Goal: Information Seeking & Learning: Check status

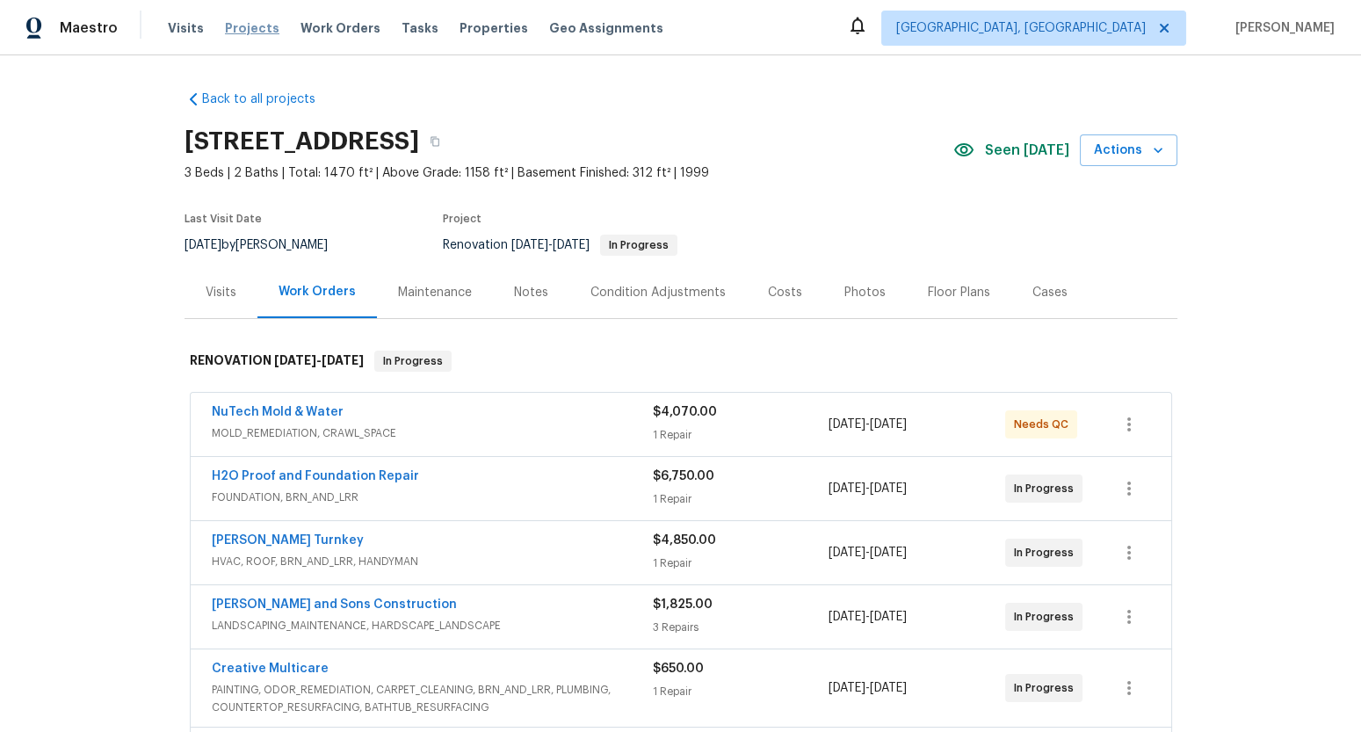
click at [255, 33] on span "Projects" at bounding box center [252, 28] width 54 height 18
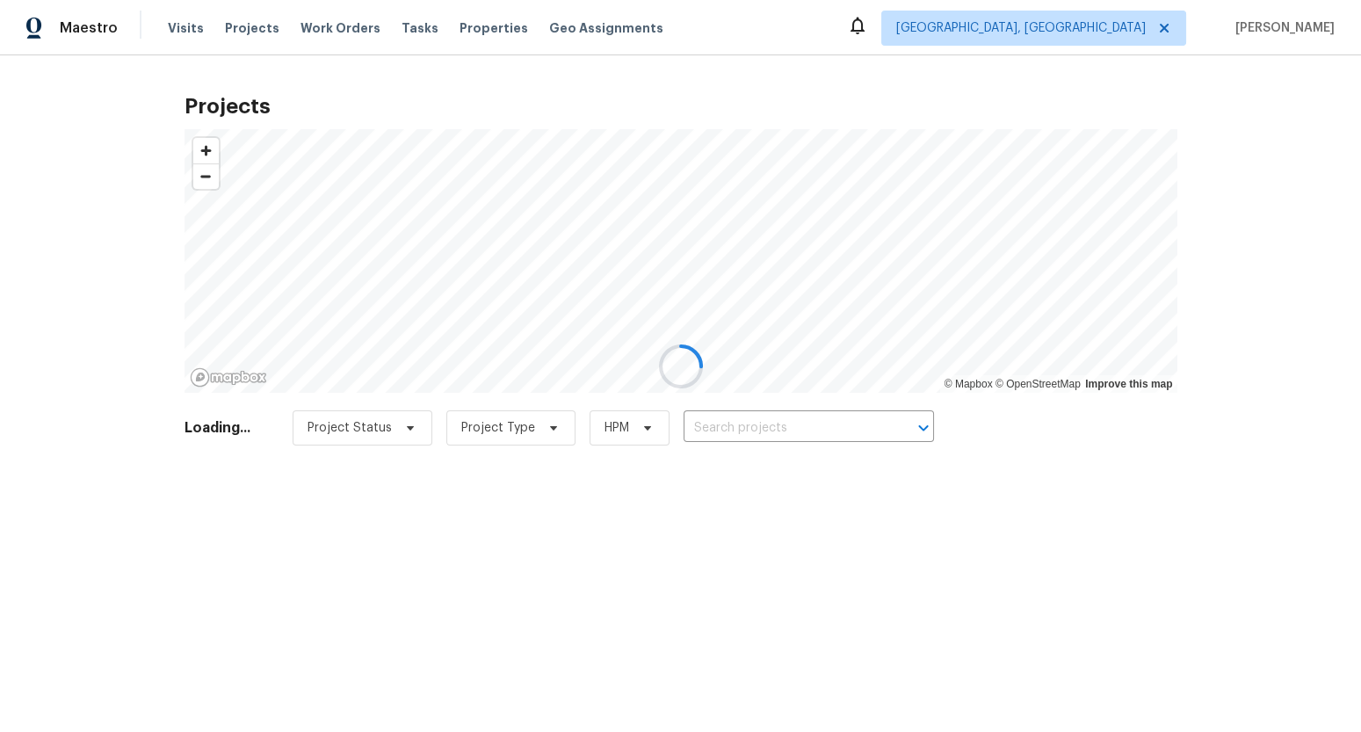
click at [796, 430] on div at bounding box center [680, 366] width 1361 height 732
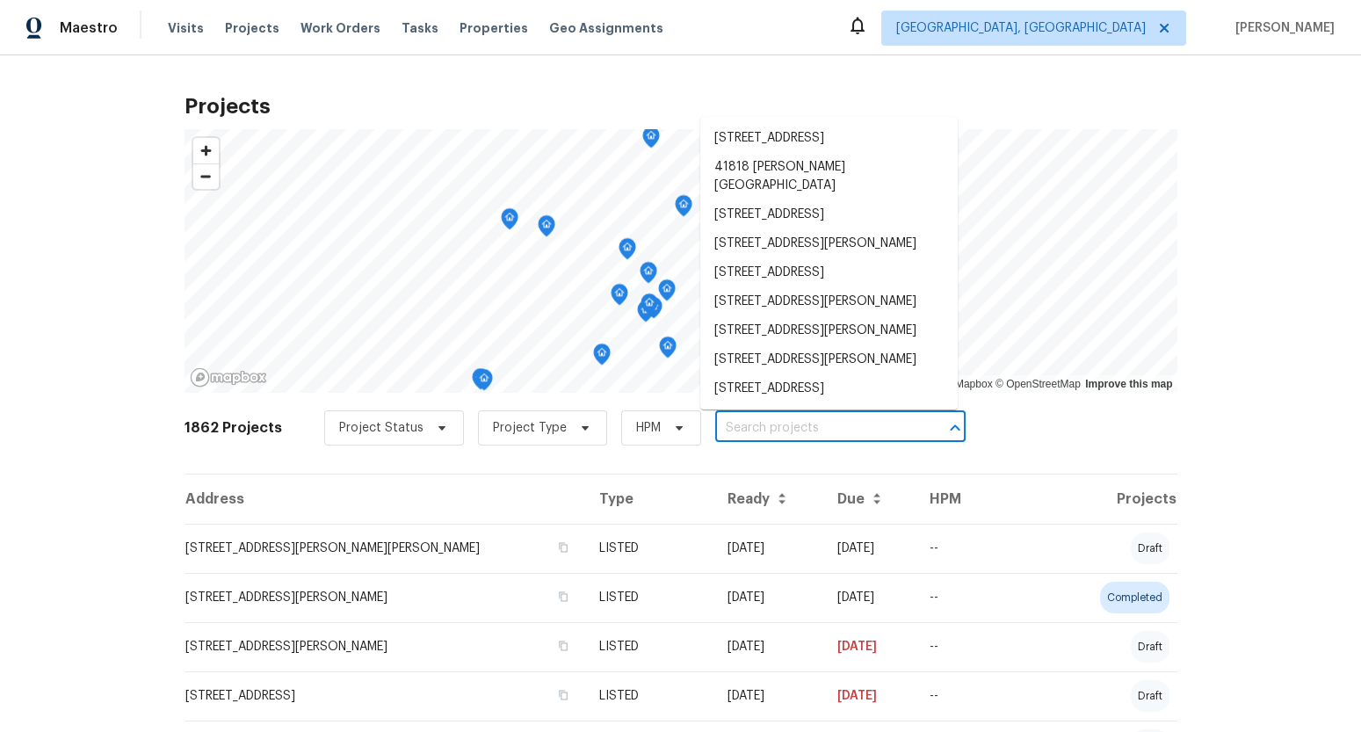
click at [748, 428] on input "text" at bounding box center [815, 428] width 201 height 27
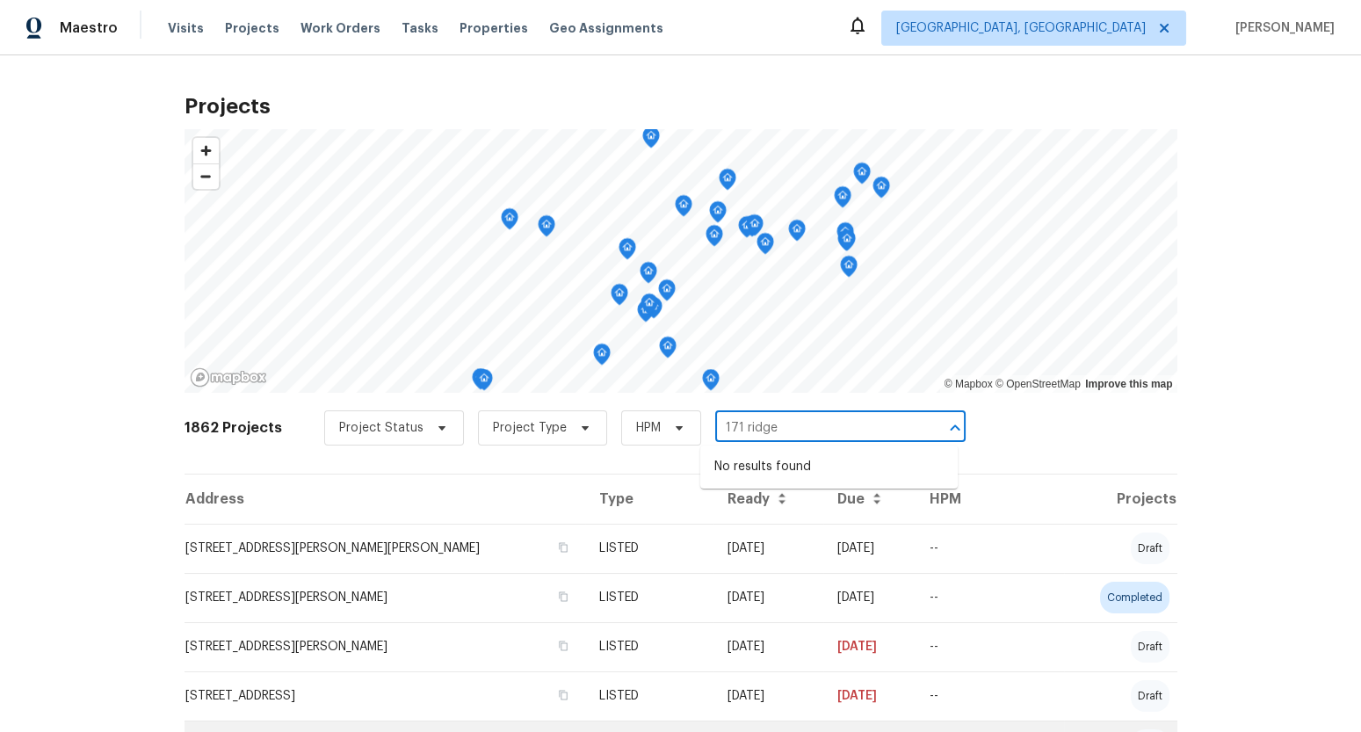
type input "171 ridge"
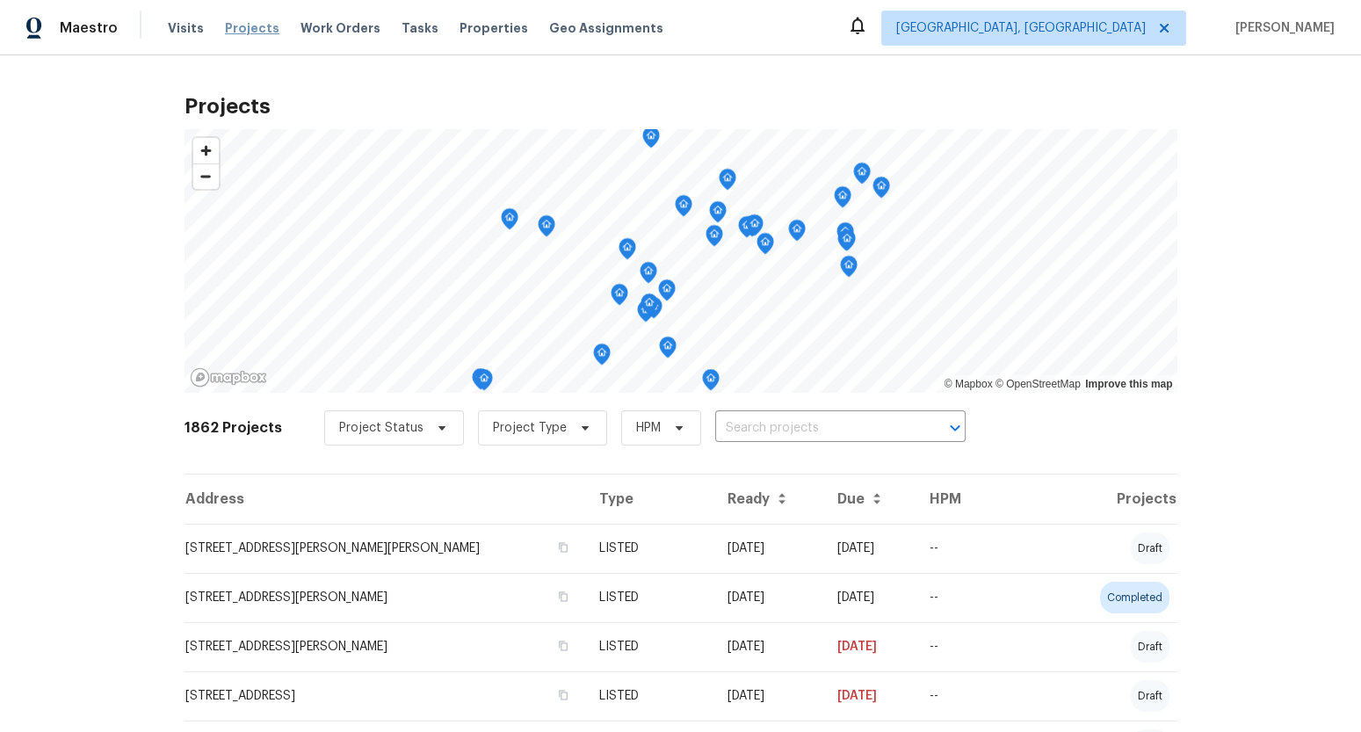
click at [256, 29] on span "Projects" at bounding box center [252, 28] width 54 height 18
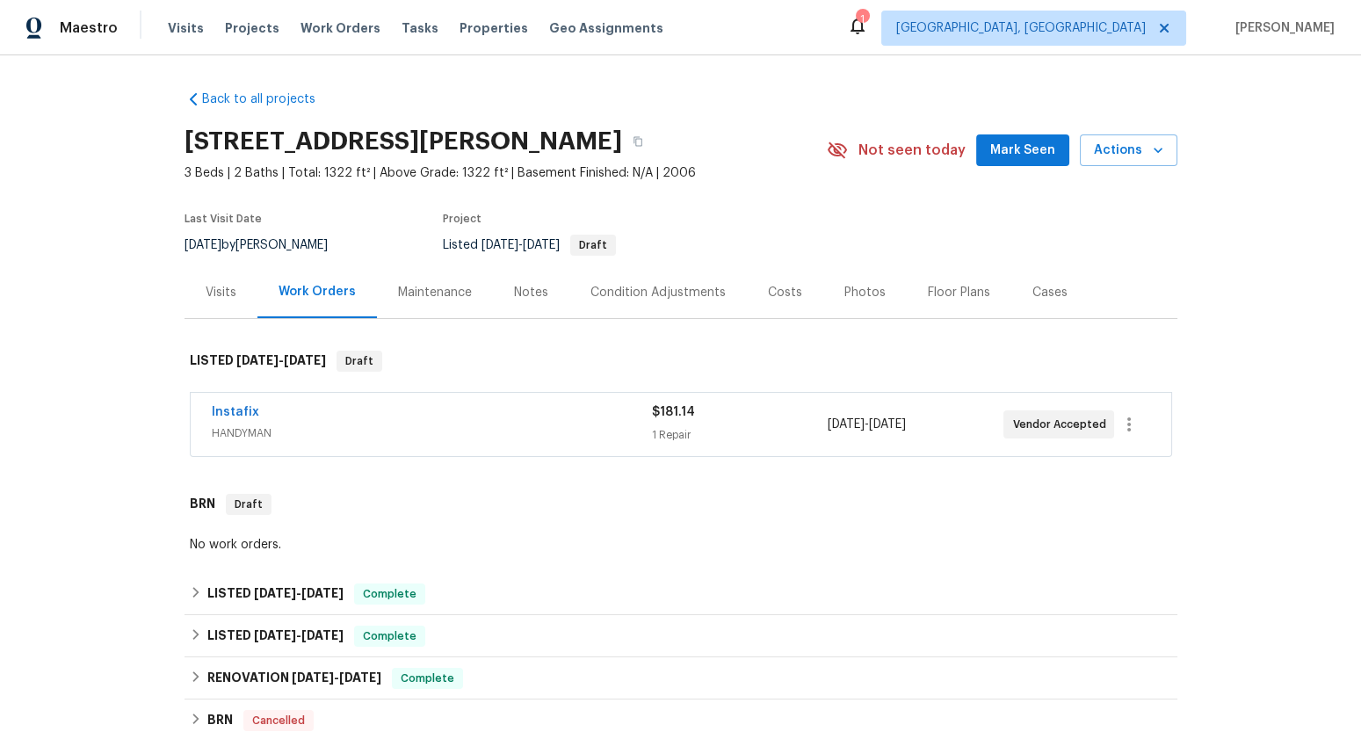
click at [508, 435] on span "HANDYMAN" at bounding box center [432, 433] width 440 height 18
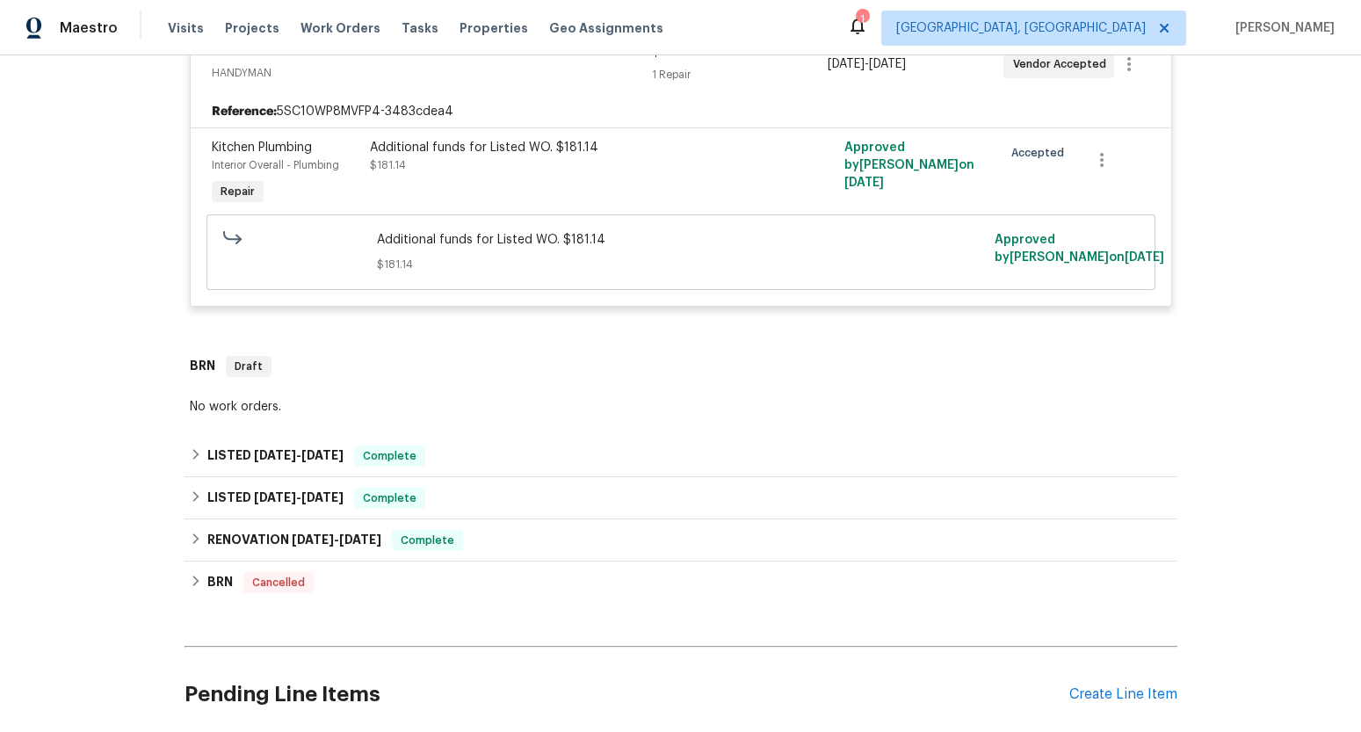
scroll to position [380, 0]
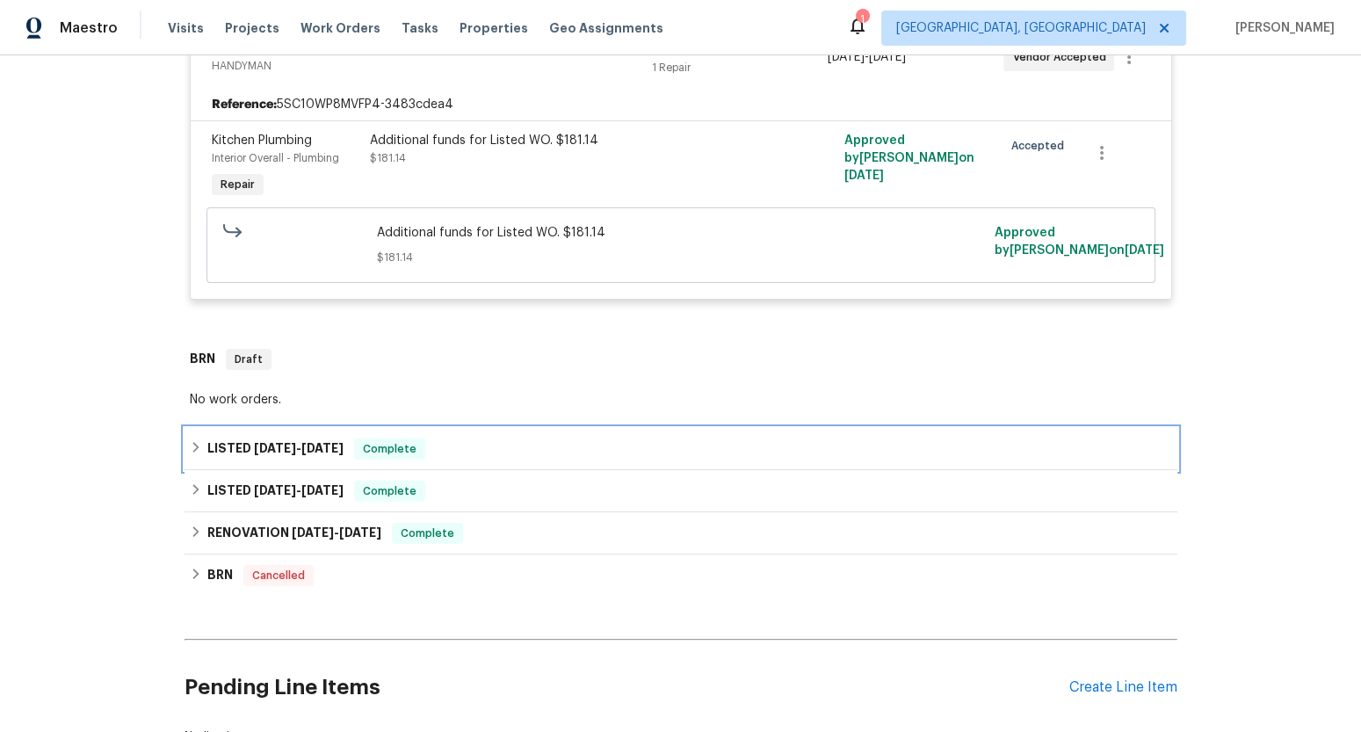
click at [508, 435] on div "LISTED [DATE] - [DATE] Complete" at bounding box center [680, 449] width 993 height 42
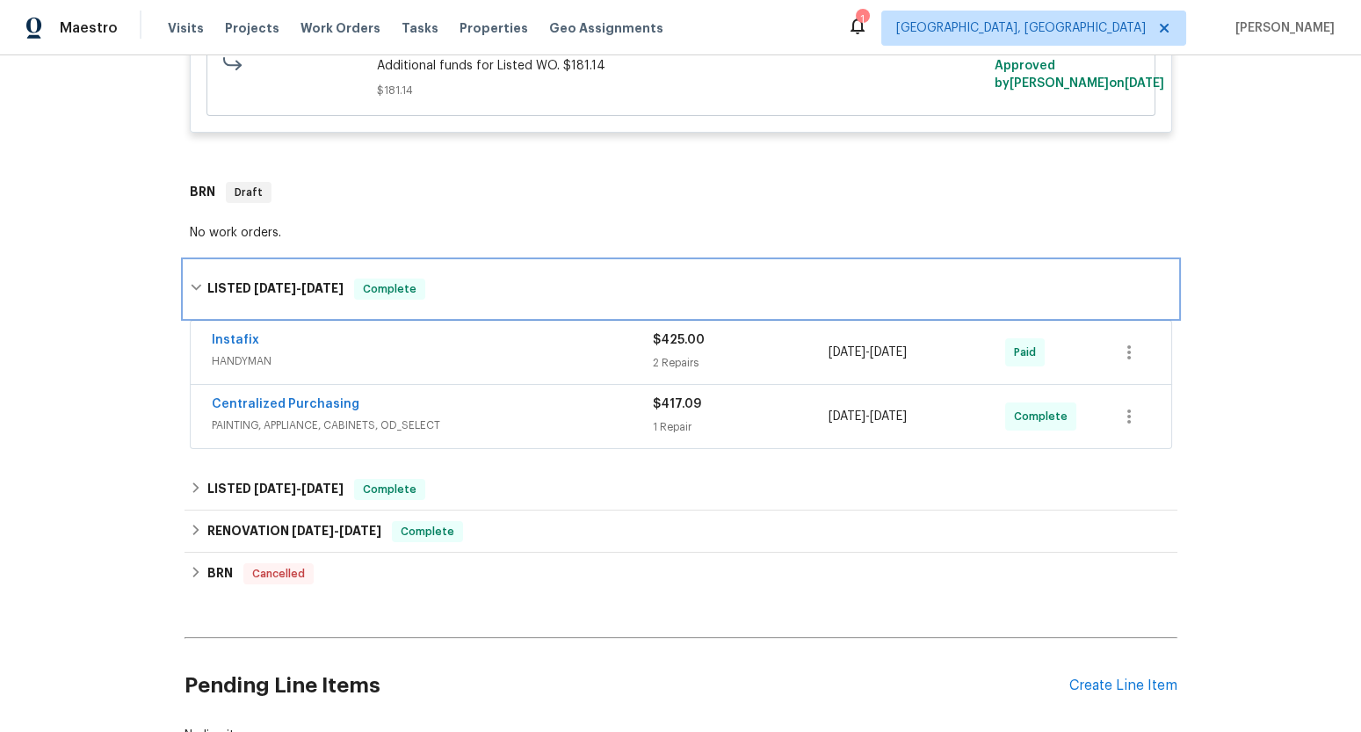
scroll to position [567, 0]
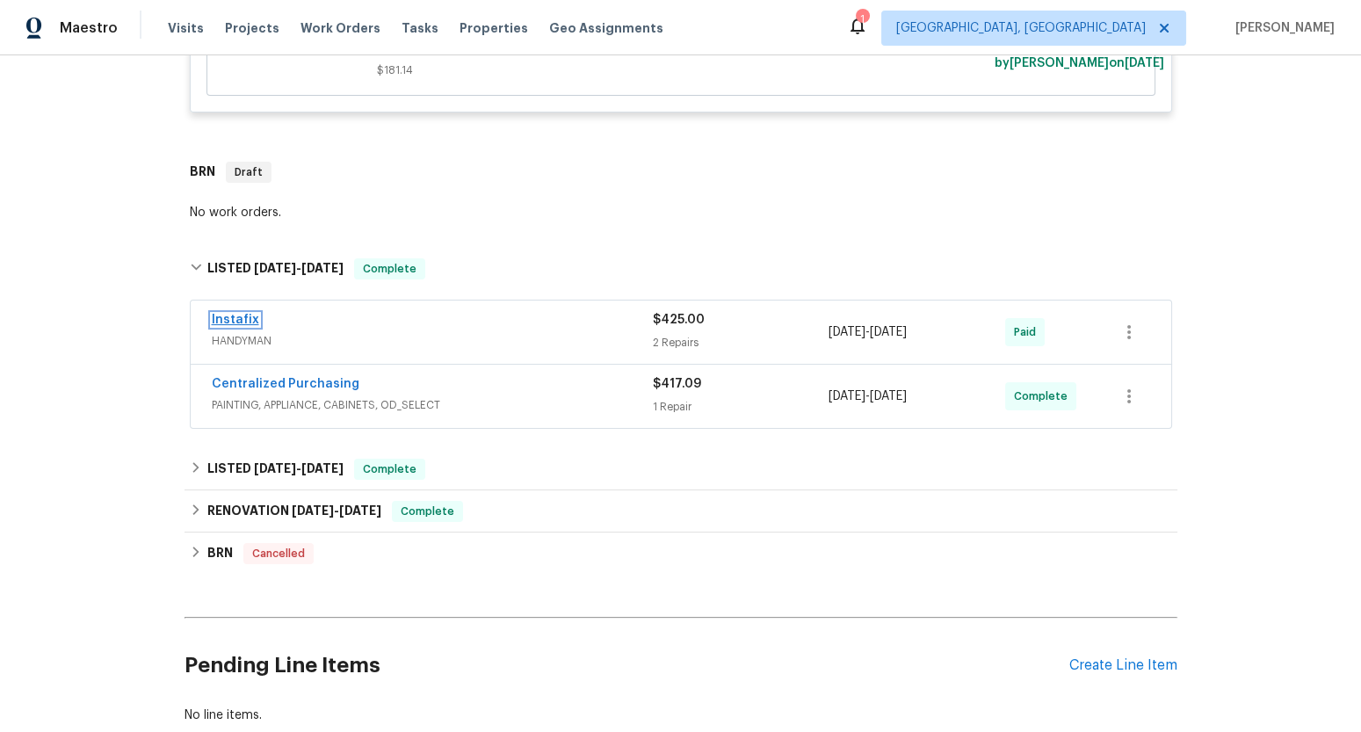
click at [250, 319] on link "Instafix" at bounding box center [235, 320] width 47 height 12
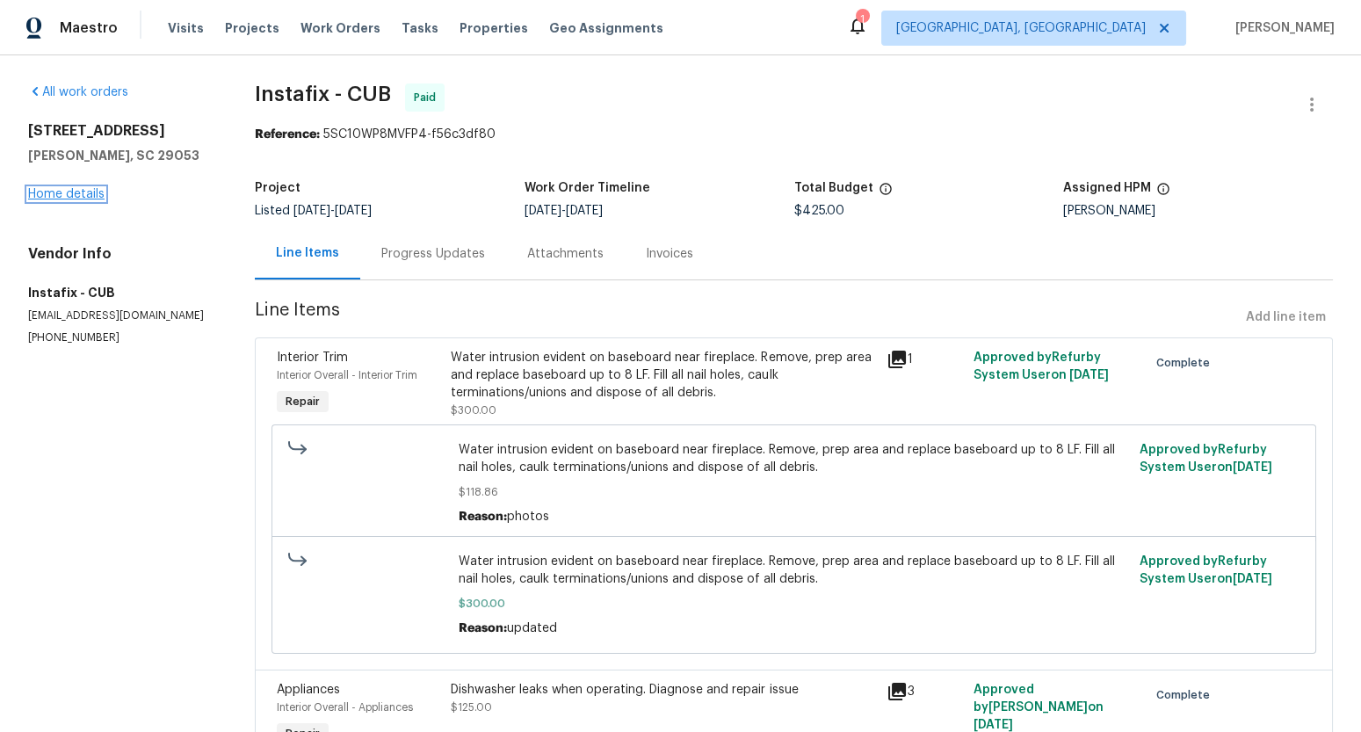
click at [90, 195] on link "Home details" at bounding box center [66, 194] width 76 height 12
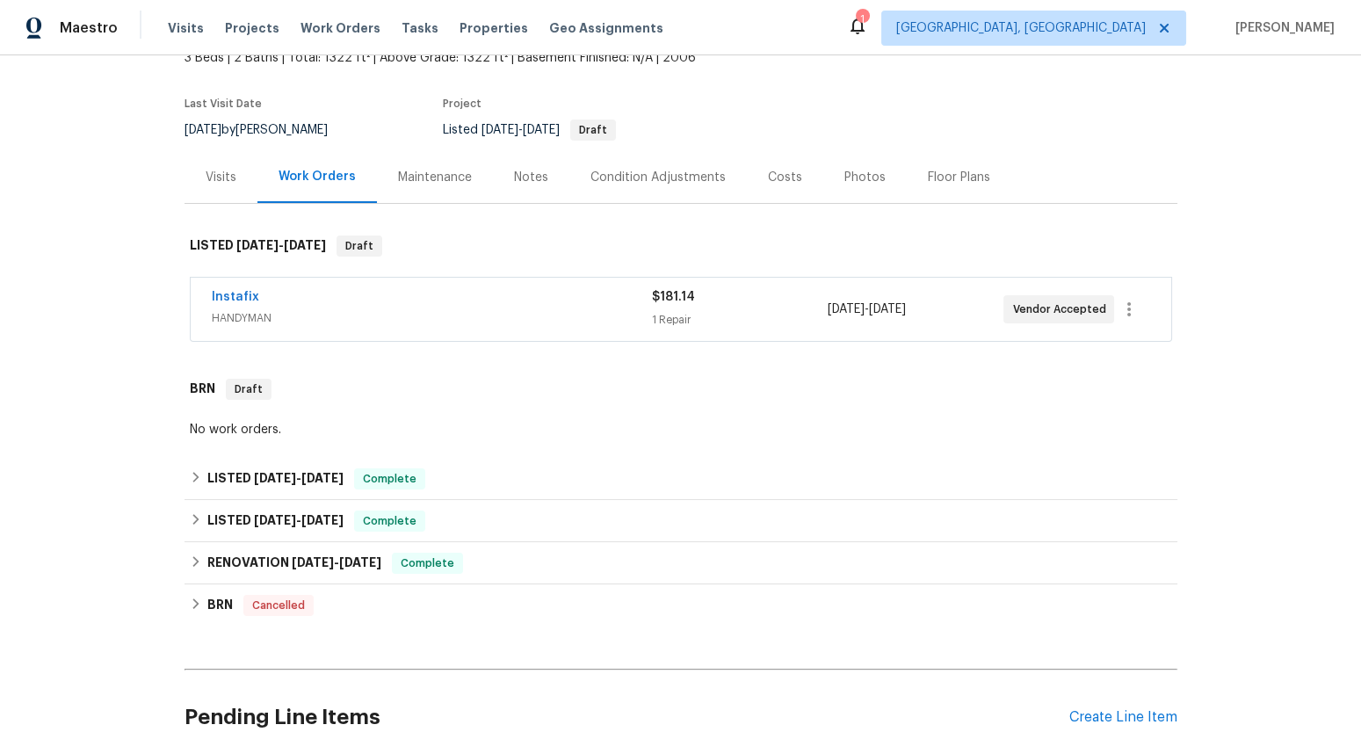
scroll to position [134, 0]
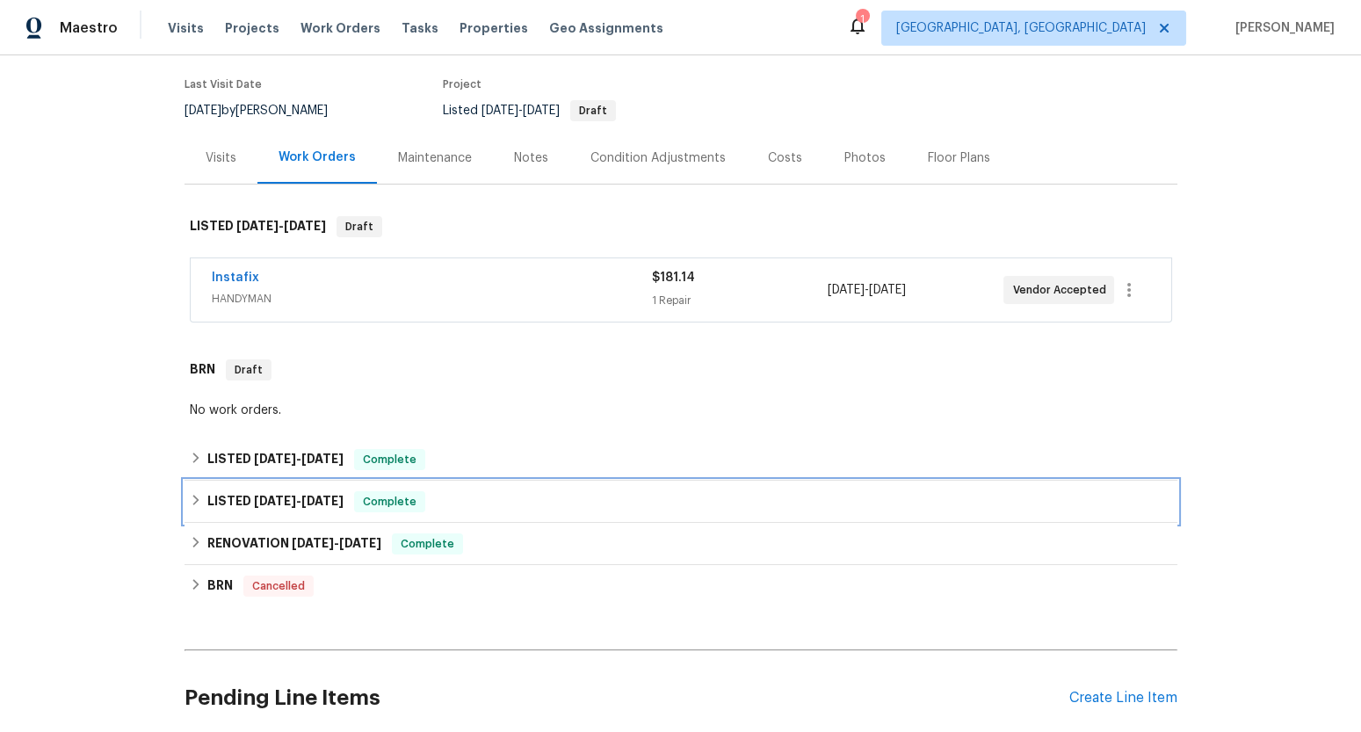
click at [907, 481] on div "LISTED 6/13/25 - 6/26/25 Complete" at bounding box center [680, 501] width 993 height 42
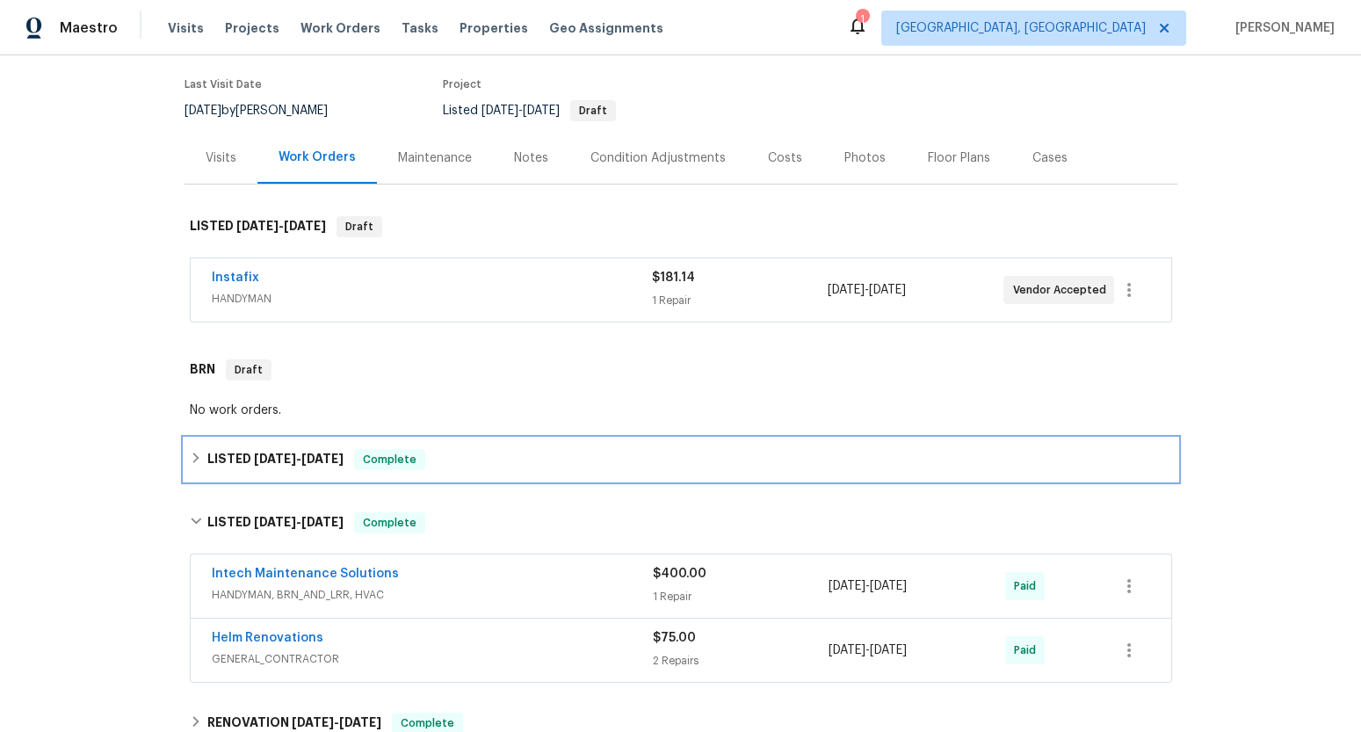
click at [905, 456] on div "LISTED 7/21/25 - 8/4/25 Complete" at bounding box center [681, 459] width 982 height 21
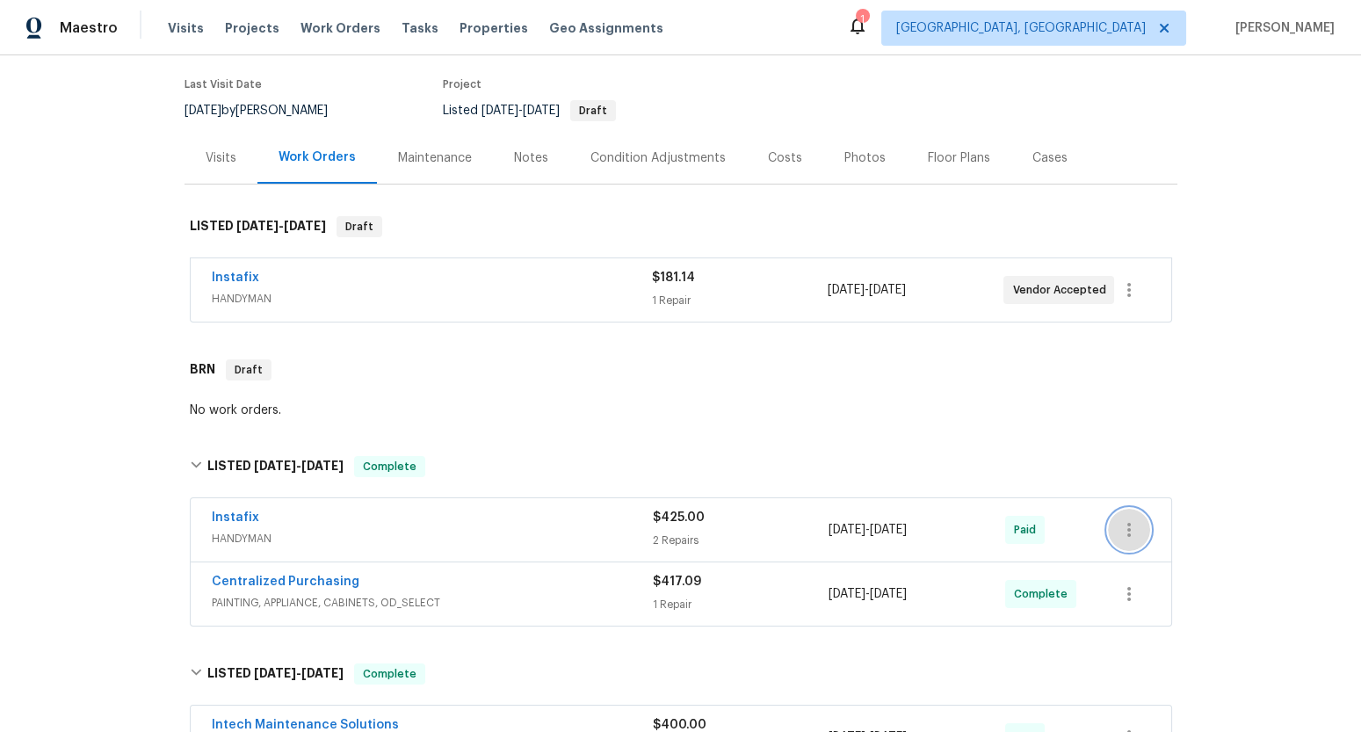
click at [1120, 528] on icon "button" at bounding box center [1128, 529] width 21 height 21
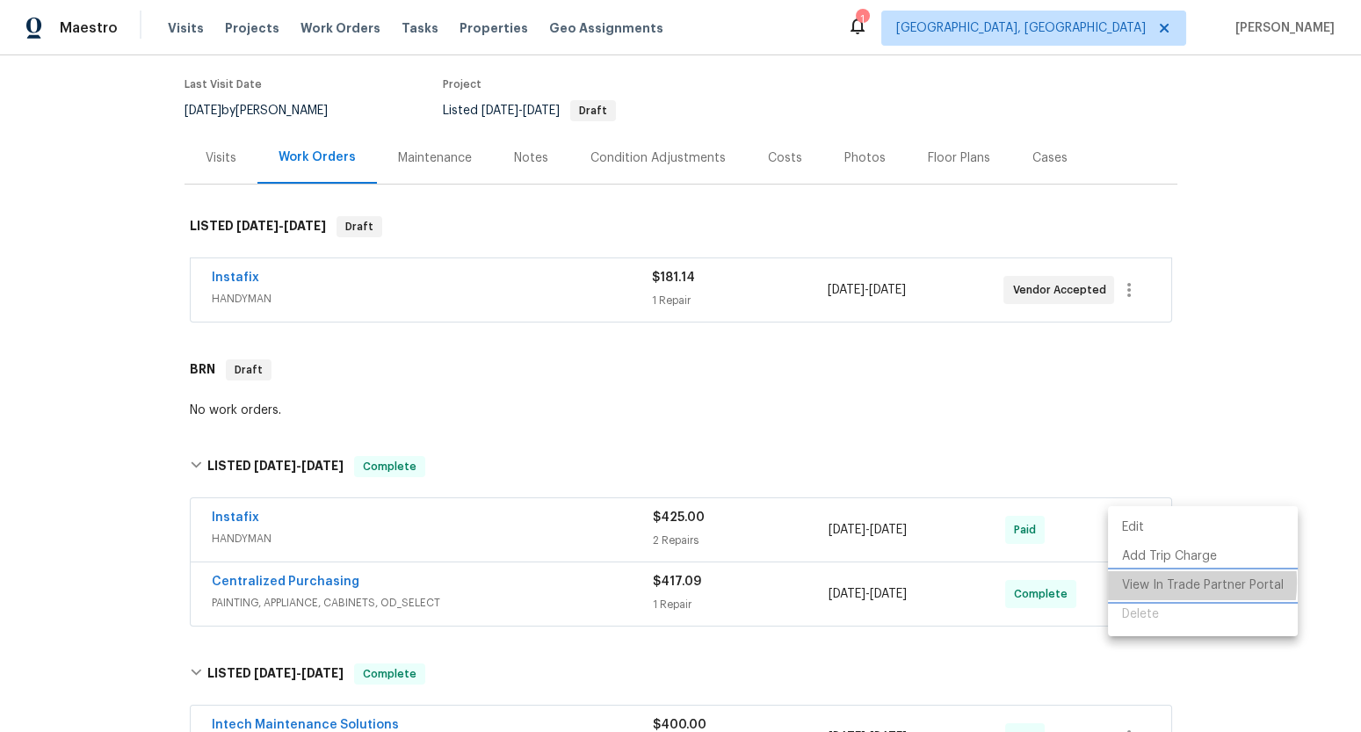
click at [1165, 582] on li "View In Trade Partner Portal" at bounding box center [1203, 585] width 190 height 29
click at [821, 436] on div at bounding box center [680, 366] width 1361 height 732
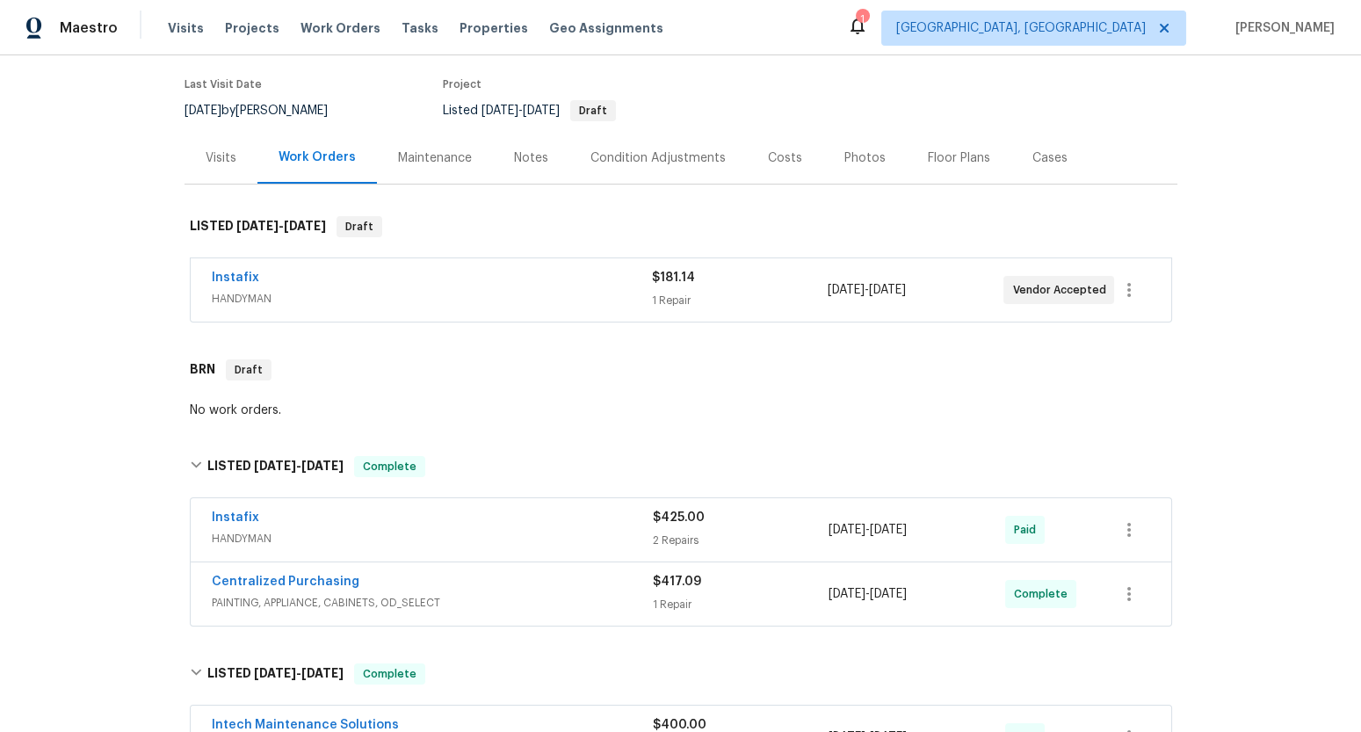
click at [1053, 417] on div "No work orders." at bounding box center [680, 411] width 993 height 26
click at [249, 273] on link "Instafix" at bounding box center [235, 277] width 47 height 12
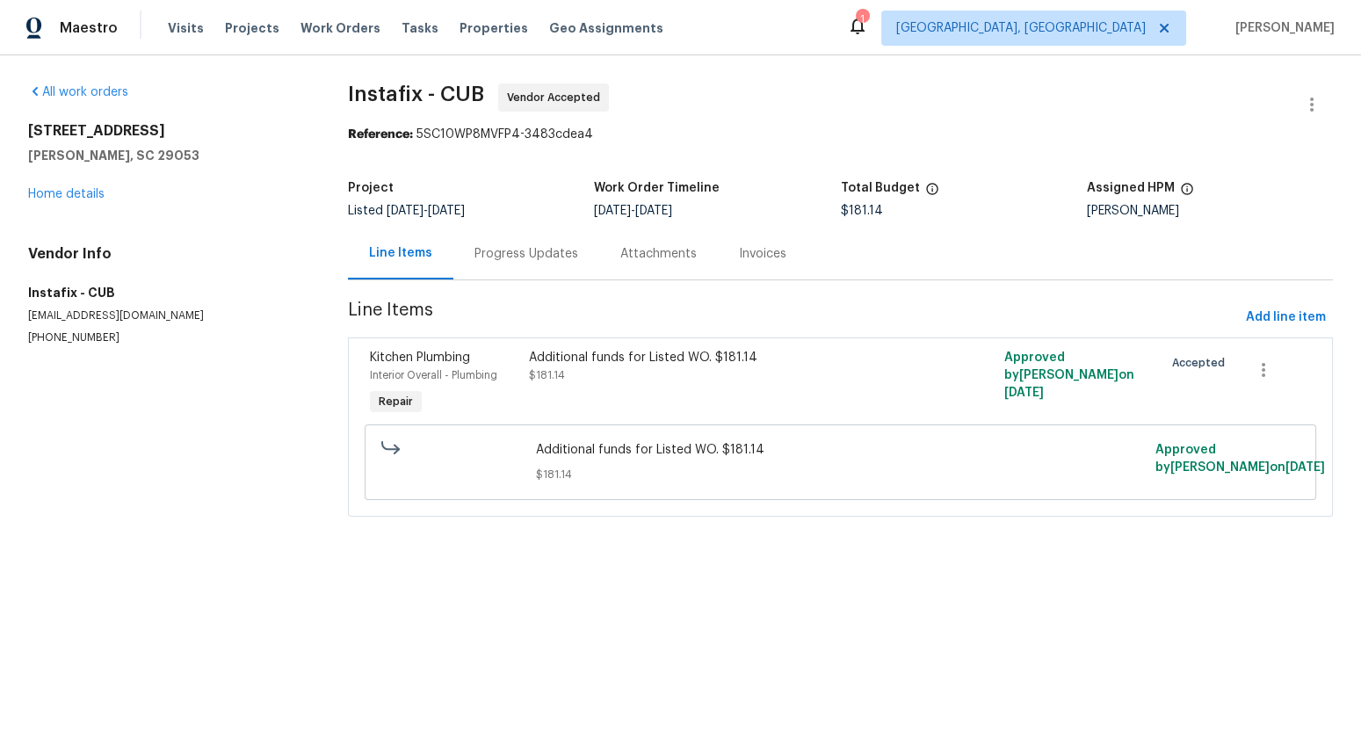
click at [501, 257] on div "Progress Updates" at bounding box center [526, 254] width 104 height 18
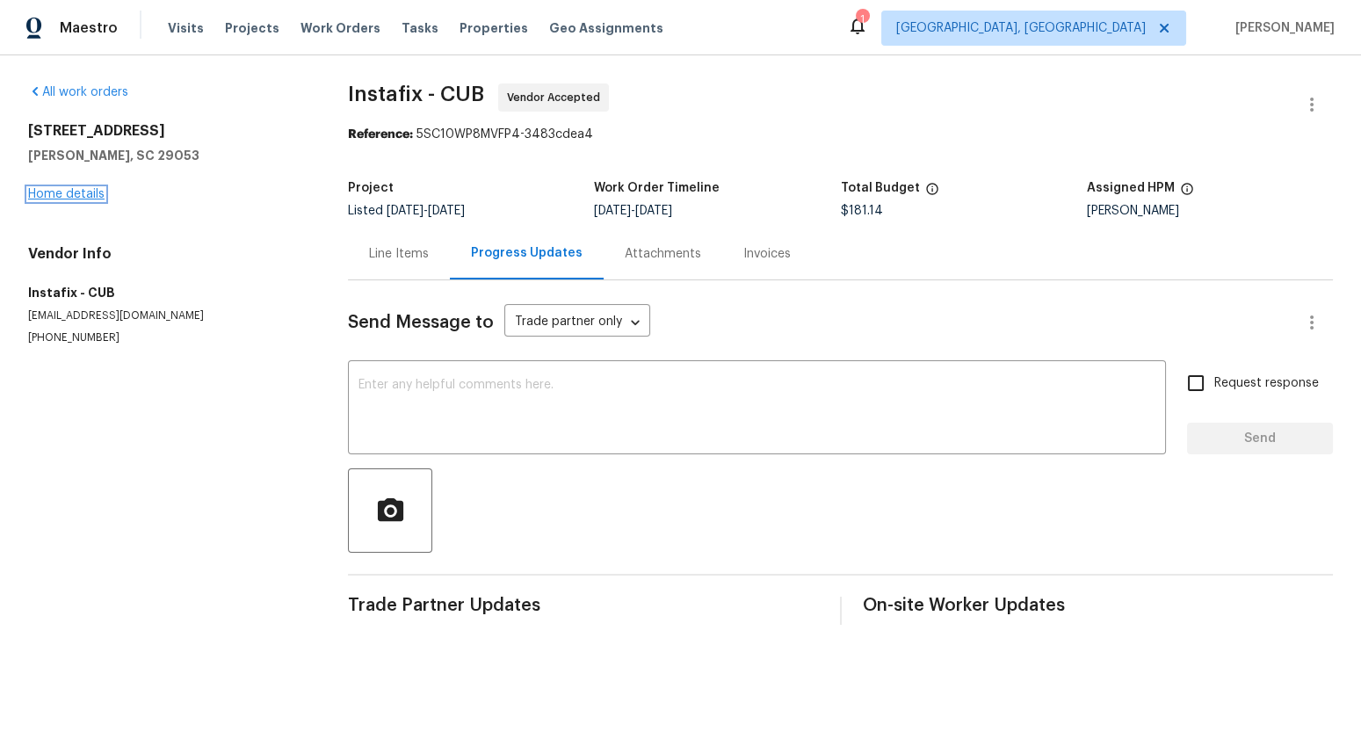
click at [85, 196] on link "Home details" at bounding box center [66, 194] width 76 height 12
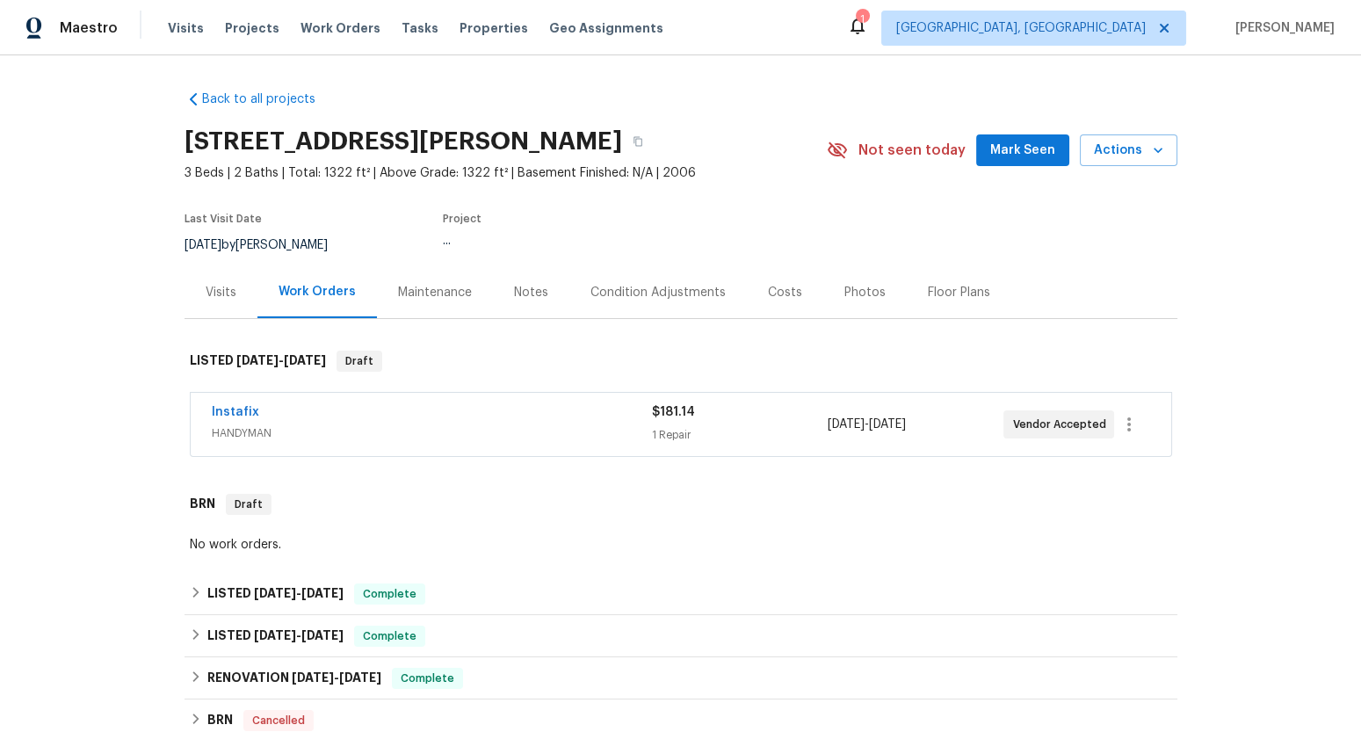
click at [423, 425] on span "HANDYMAN" at bounding box center [432, 433] width 440 height 18
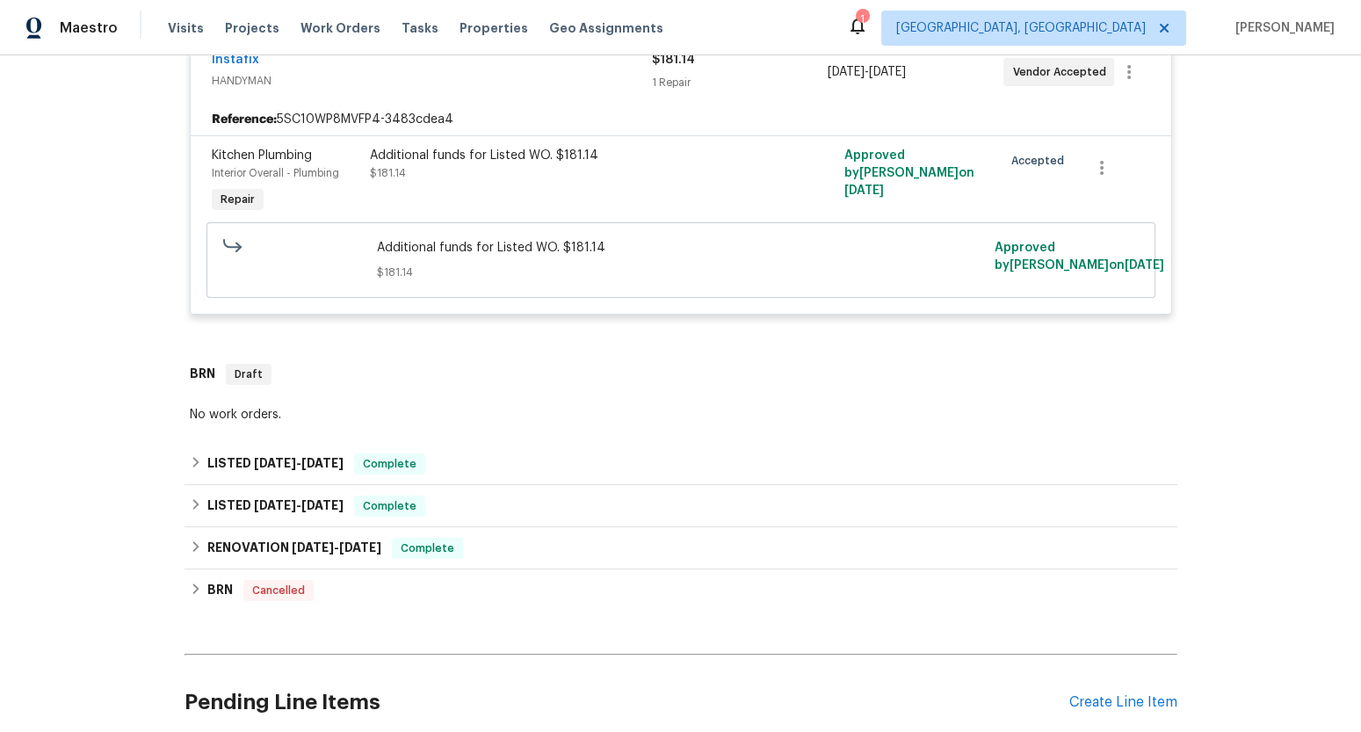
scroll to position [426, 0]
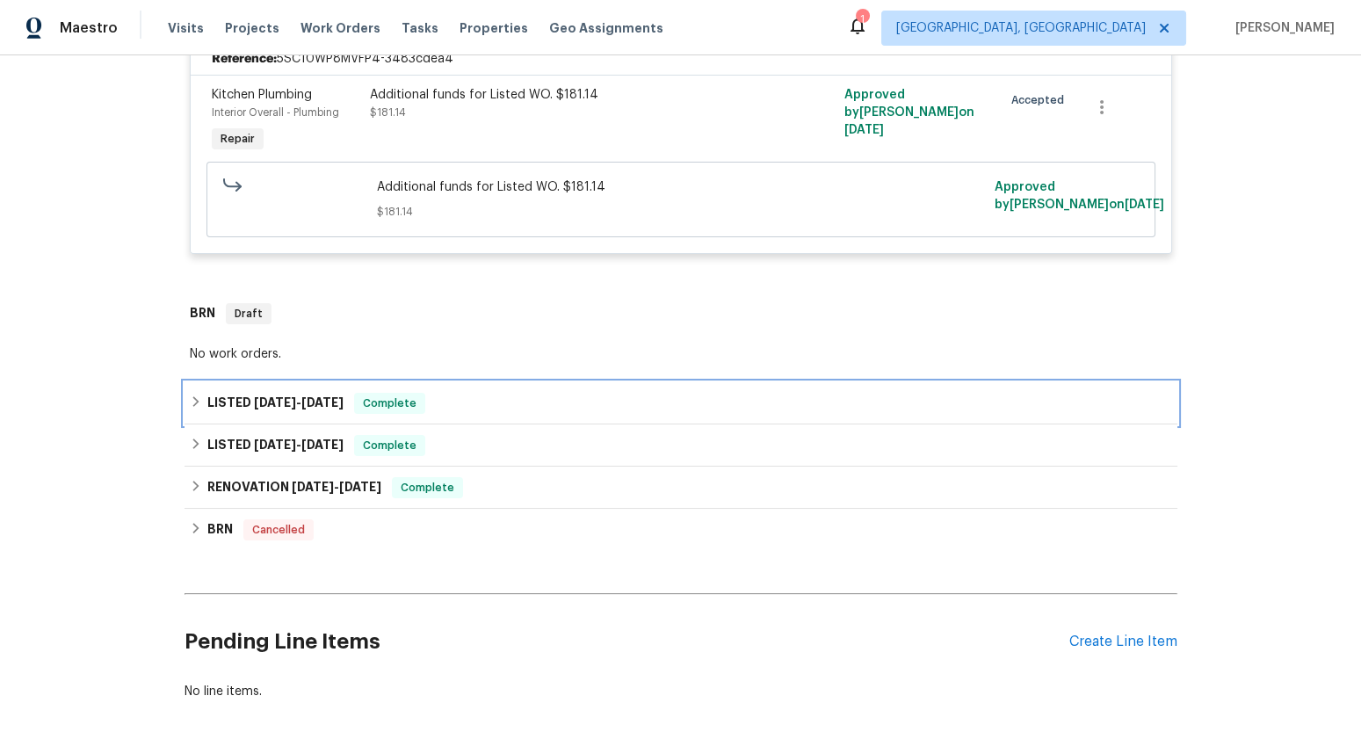
click at [462, 394] on div "LISTED 7/21/25 - 8/4/25 Complete" at bounding box center [681, 403] width 982 height 21
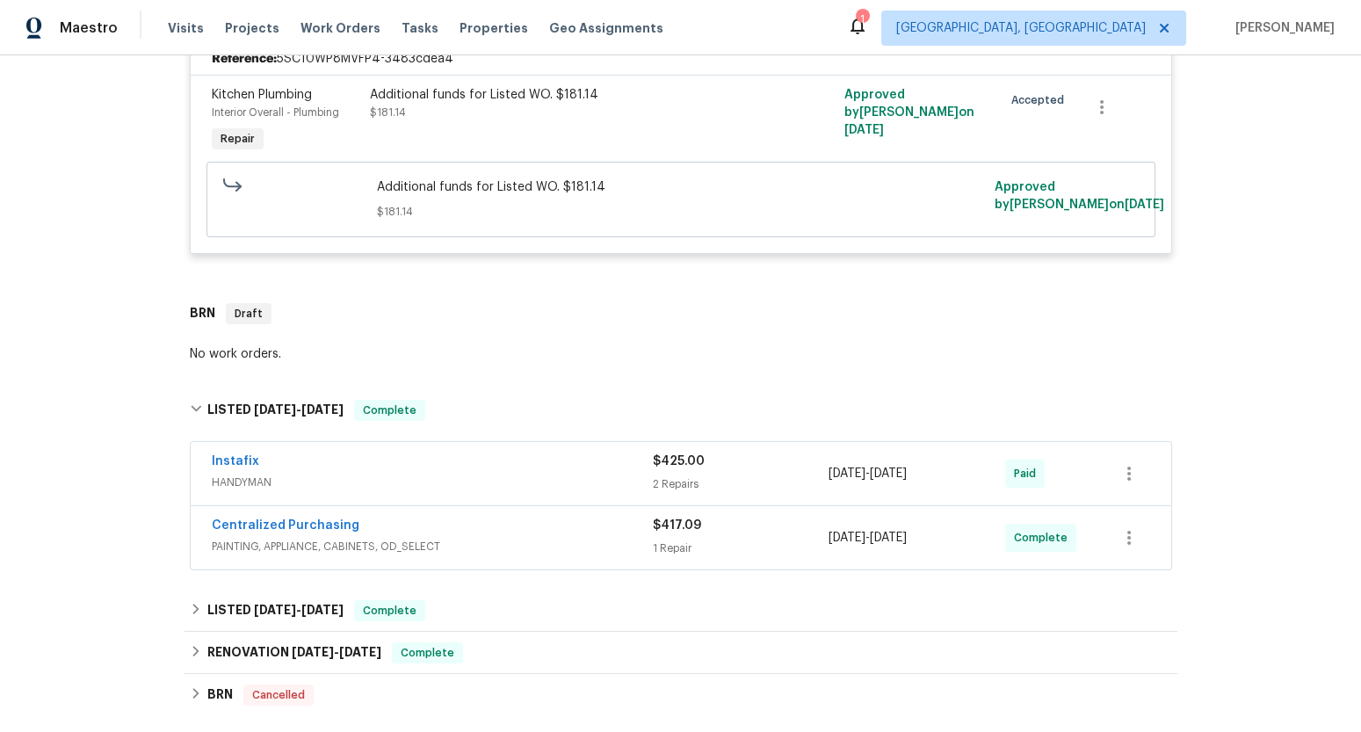
click at [471, 462] on div "Instafix" at bounding box center [432, 462] width 441 height 21
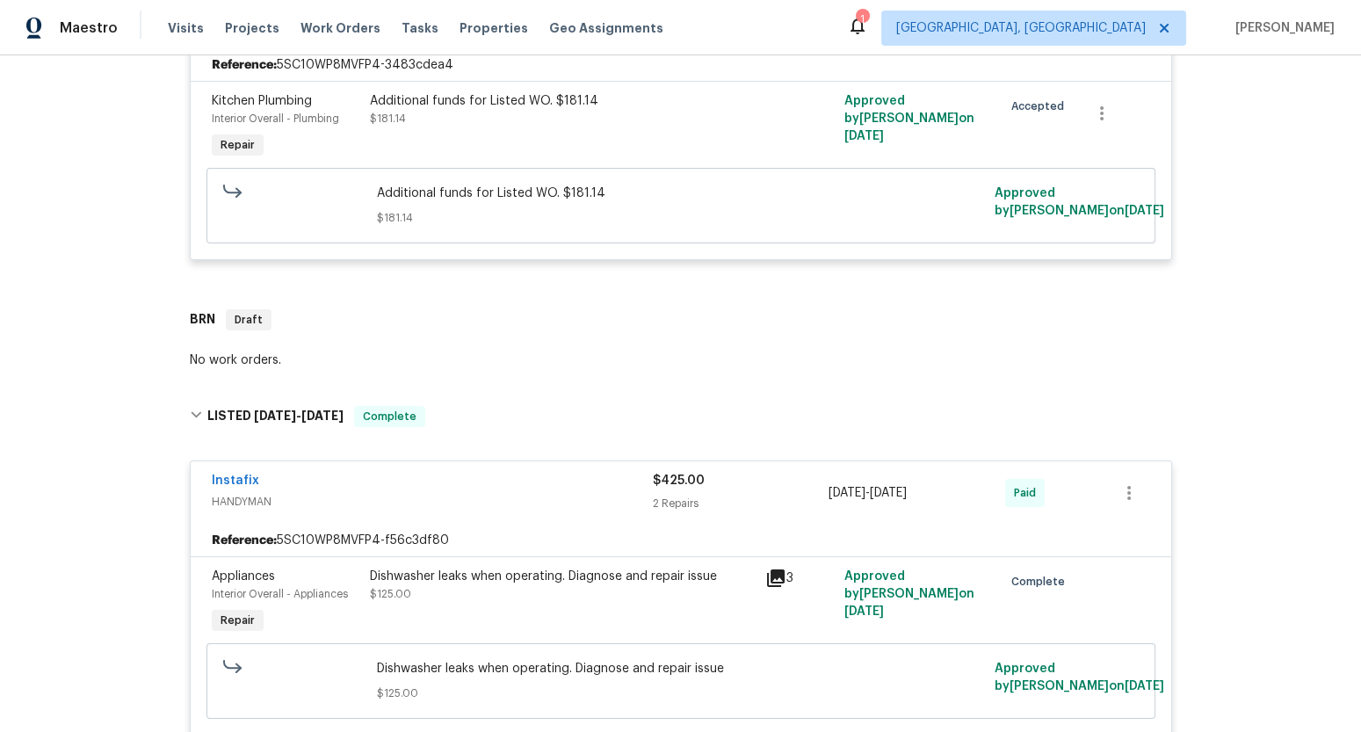
scroll to position [423, 0]
click at [240, 479] on link "Instafix" at bounding box center [235, 478] width 47 height 12
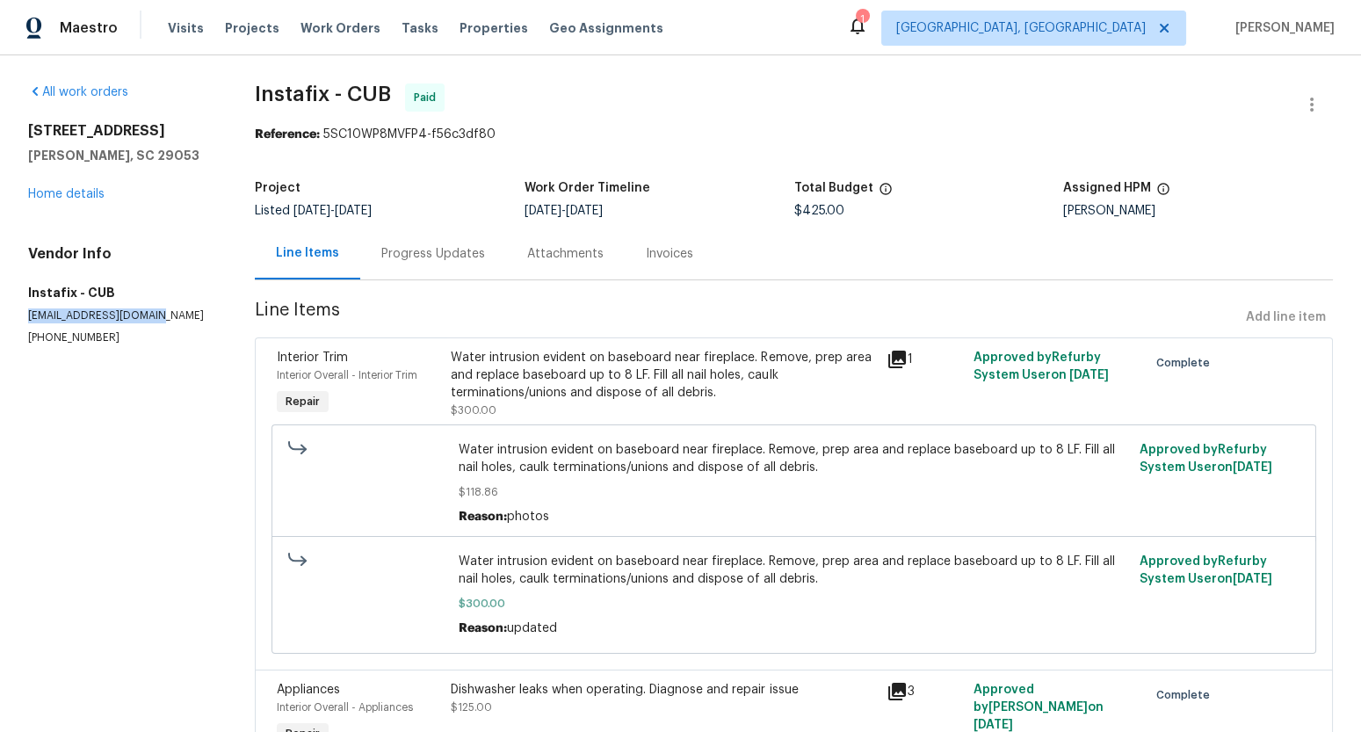
drag, startPoint x: 149, startPoint y: 312, endPoint x: 18, endPoint y: 316, distance: 131.8
click at [18, 316] on div "All work orders 171 Ridge Pointe Dr Gaston, SC 29053 Home details Vendor Info I…" at bounding box center [680, 476] width 1361 height 842
copy p "instafixedit@gmail.com"
click at [417, 249] on div "Progress Updates" at bounding box center [433, 254] width 104 height 18
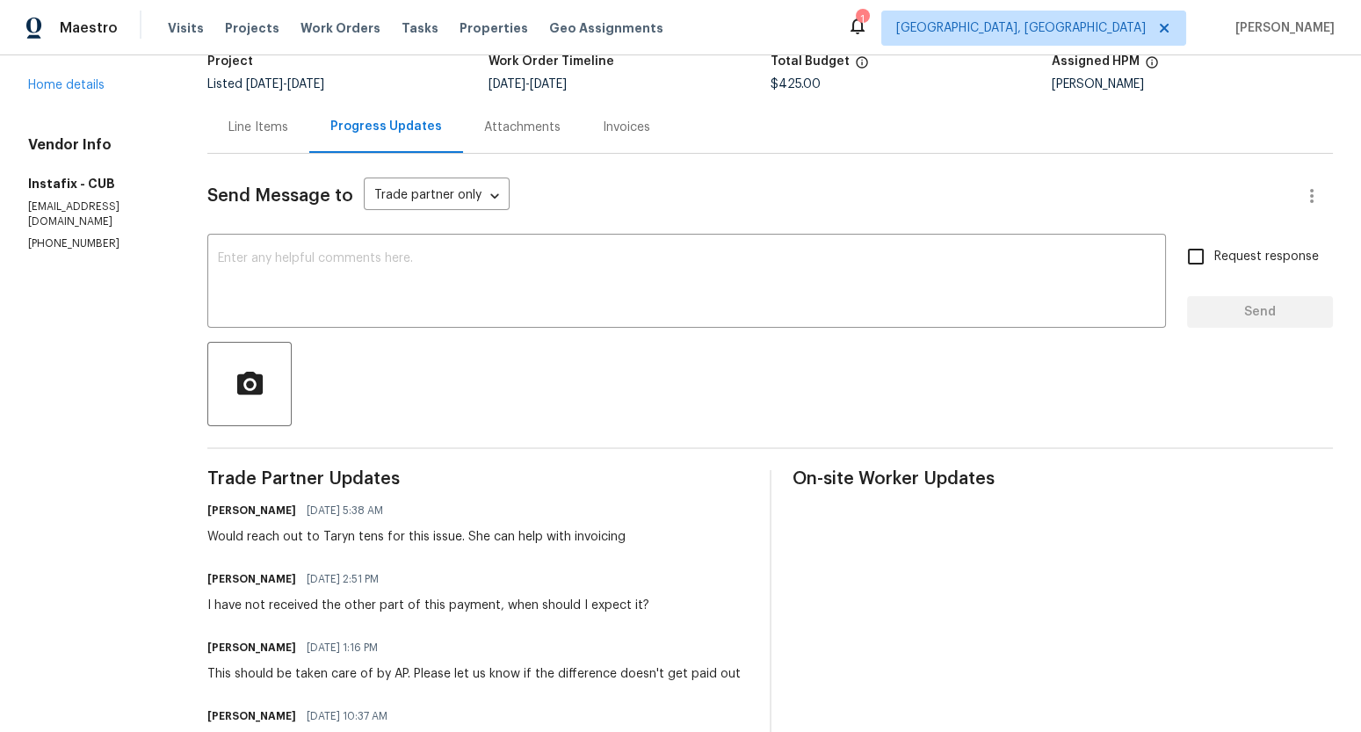
scroll to position [127, 0]
click at [237, 120] on div "Line Items" at bounding box center [258, 127] width 60 height 18
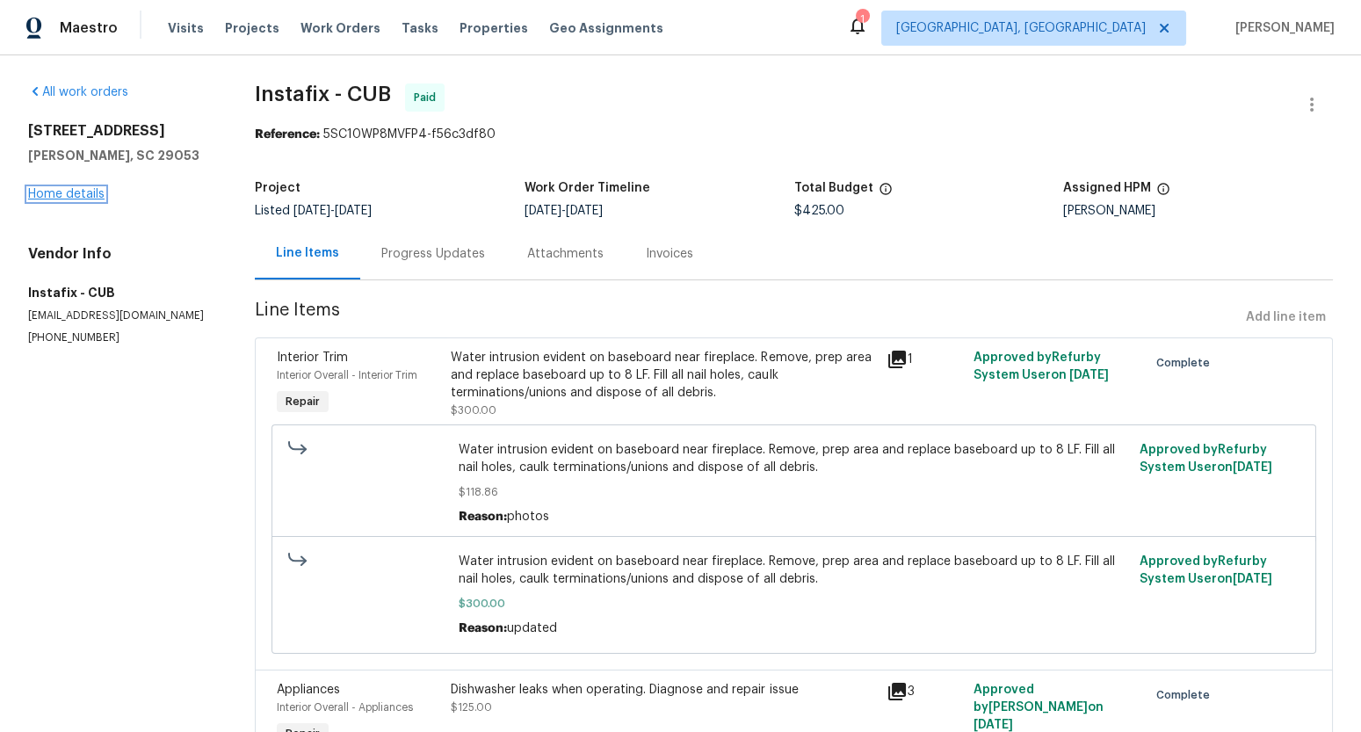
click at [77, 198] on link "Home details" at bounding box center [66, 194] width 76 height 12
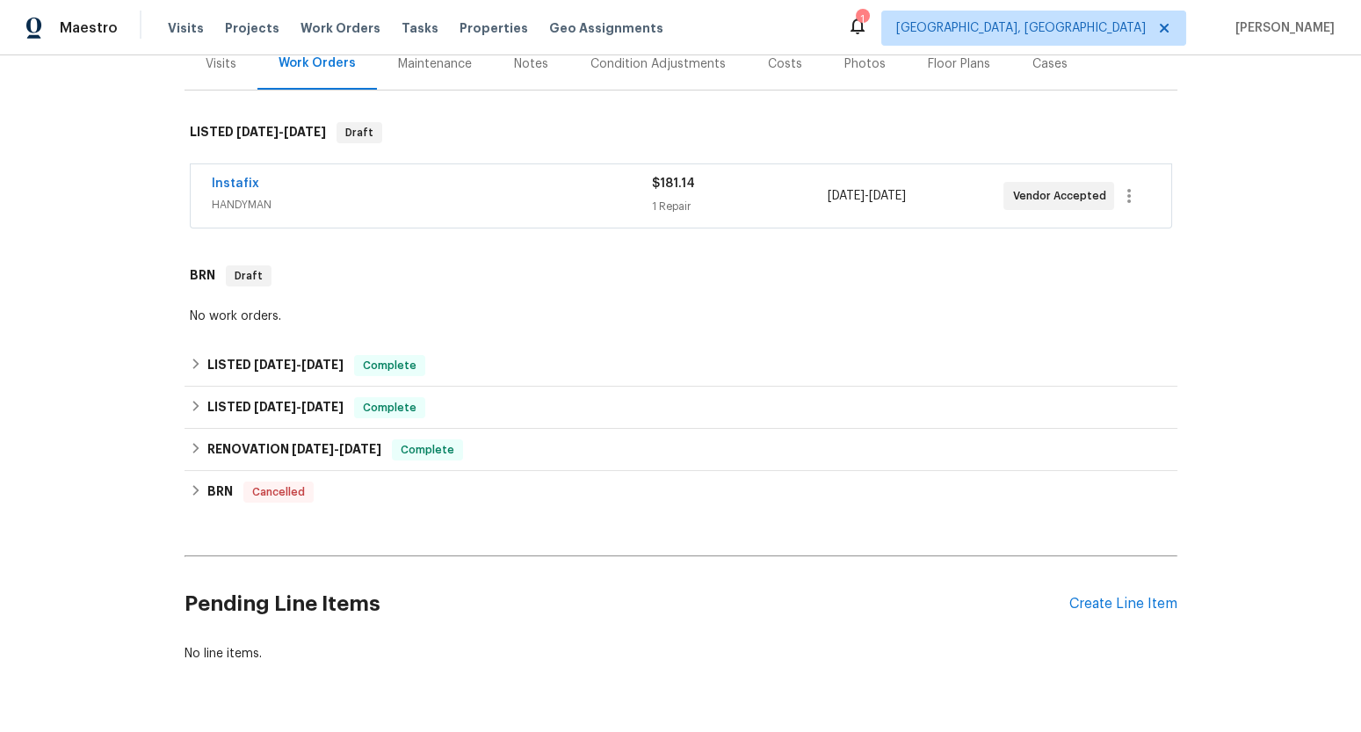
scroll to position [247, 0]
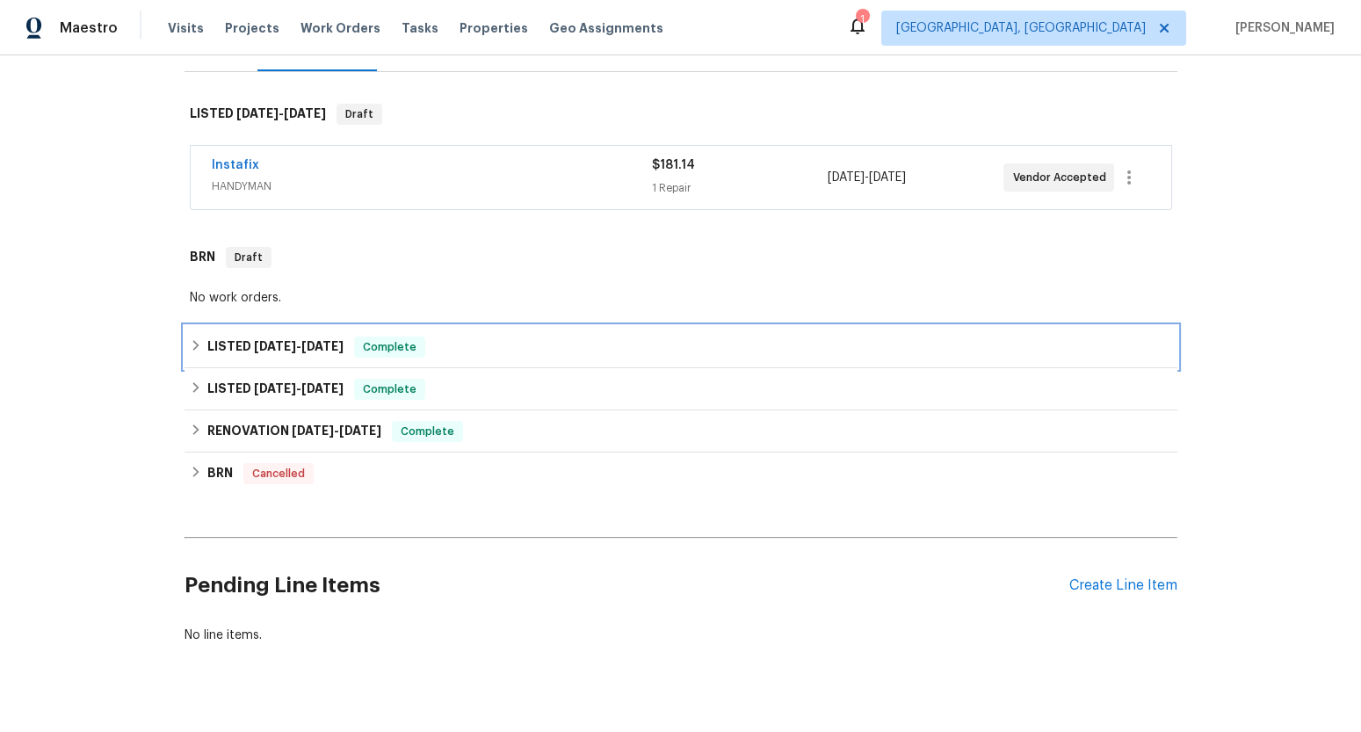
click at [511, 359] on div "LISTED 7/21/25 - 8/4/25 Complete" at bounding box center [680, 347] width 993 height 42
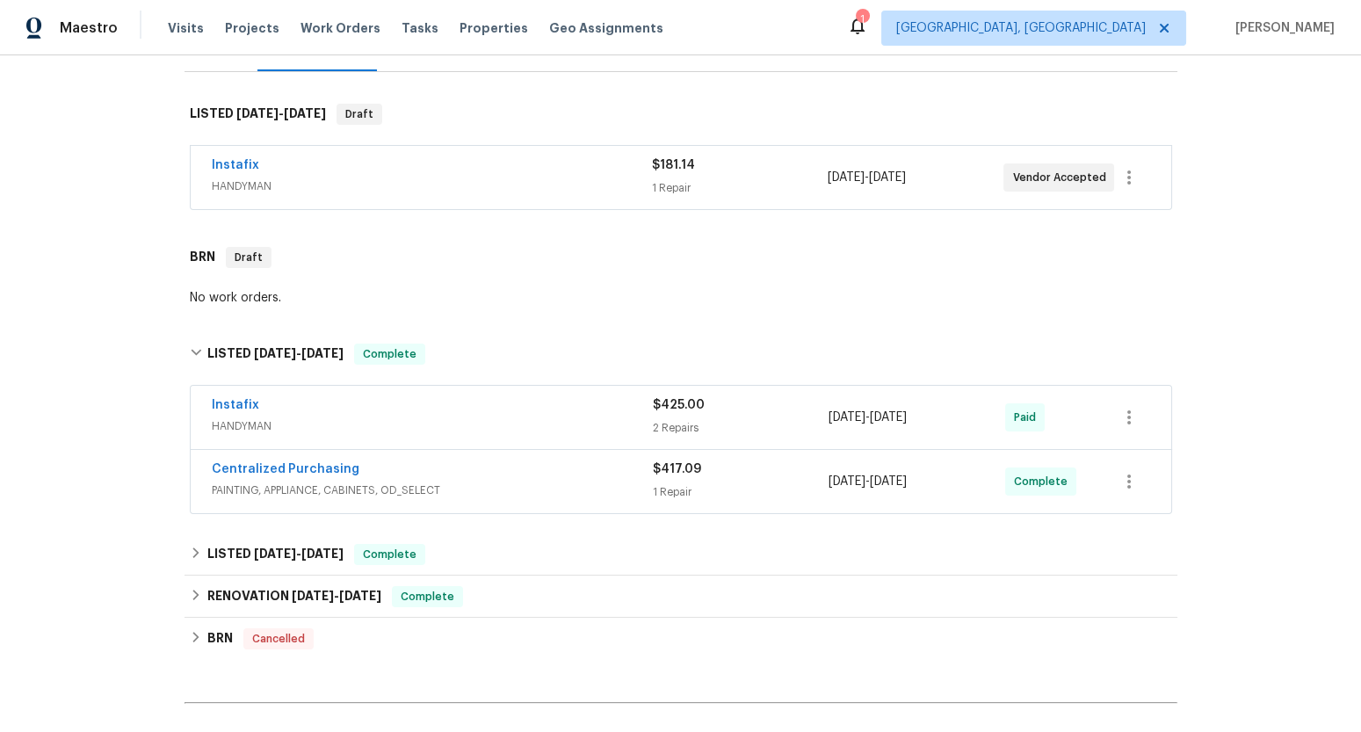
click at [493, 463] on div "Centralized Purchasing" at bounding box center [432, 470] width 441 height 21
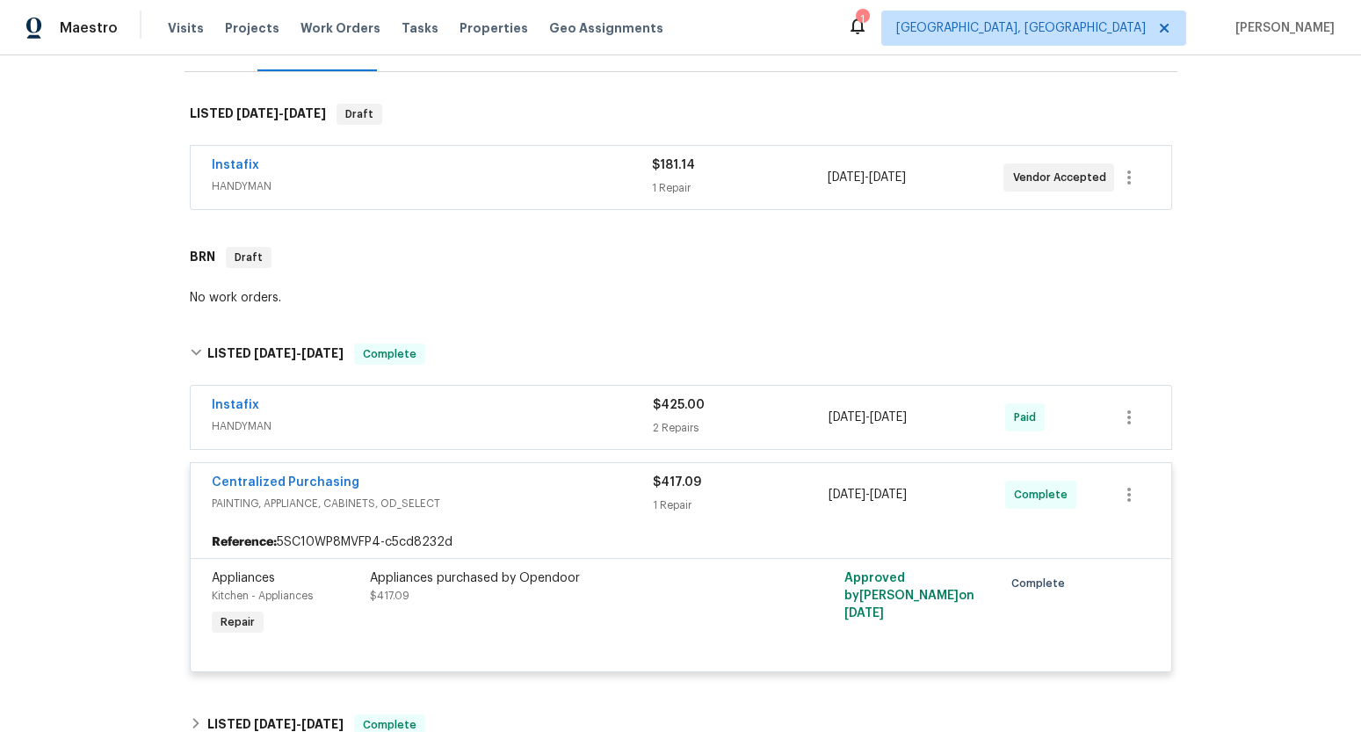
click at [485, 491] on div "Centralized Purchasing" at bounding box center [432, 483] width 441 height 21
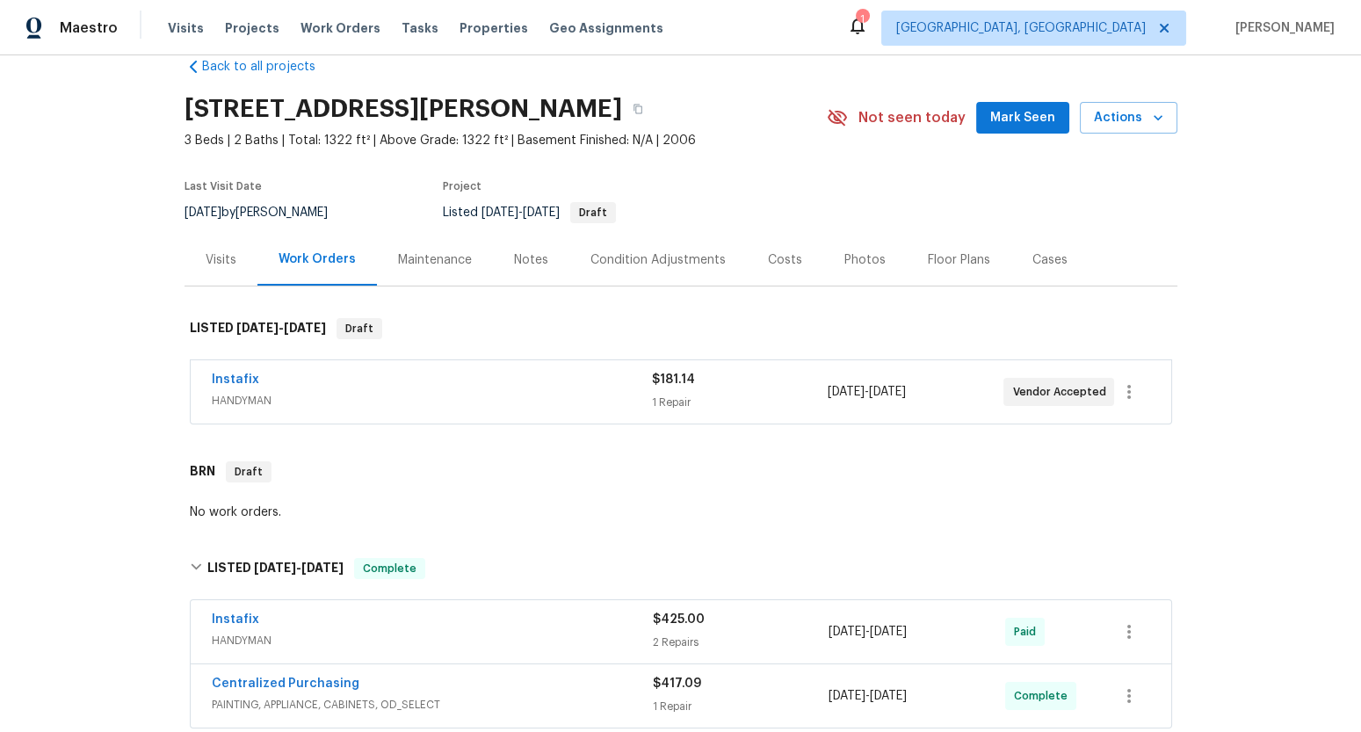
scroll to position [0, 0]
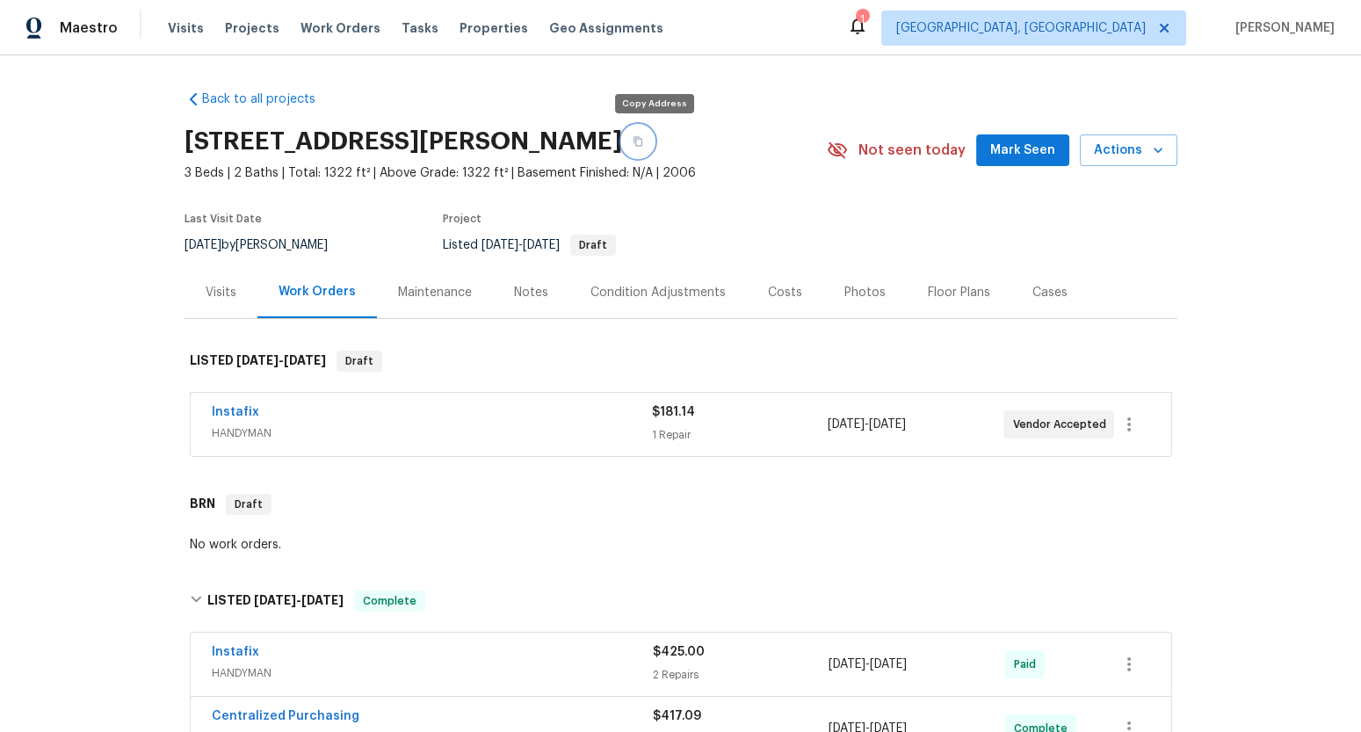
click at [642, 141] on icon "button" at bounding box center [637, 142] width 9 height 10
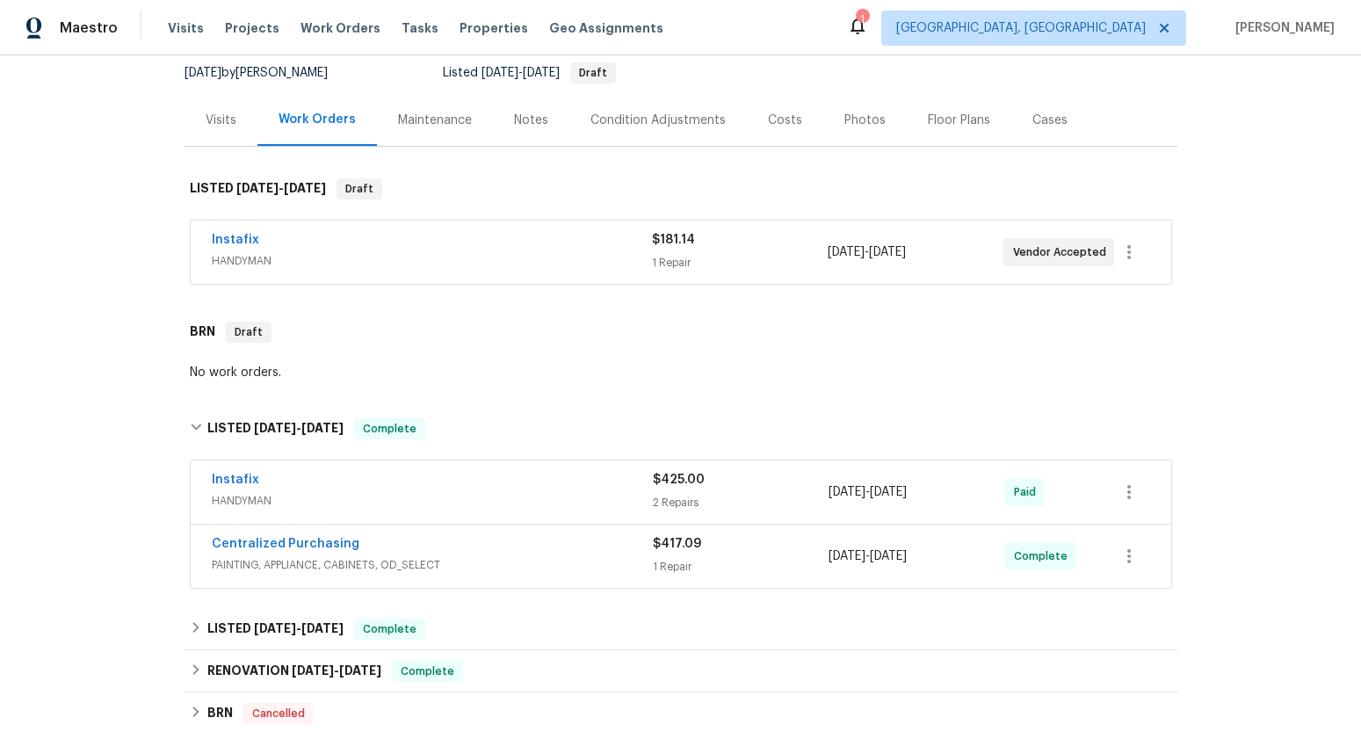
scroll to position [180, 0]
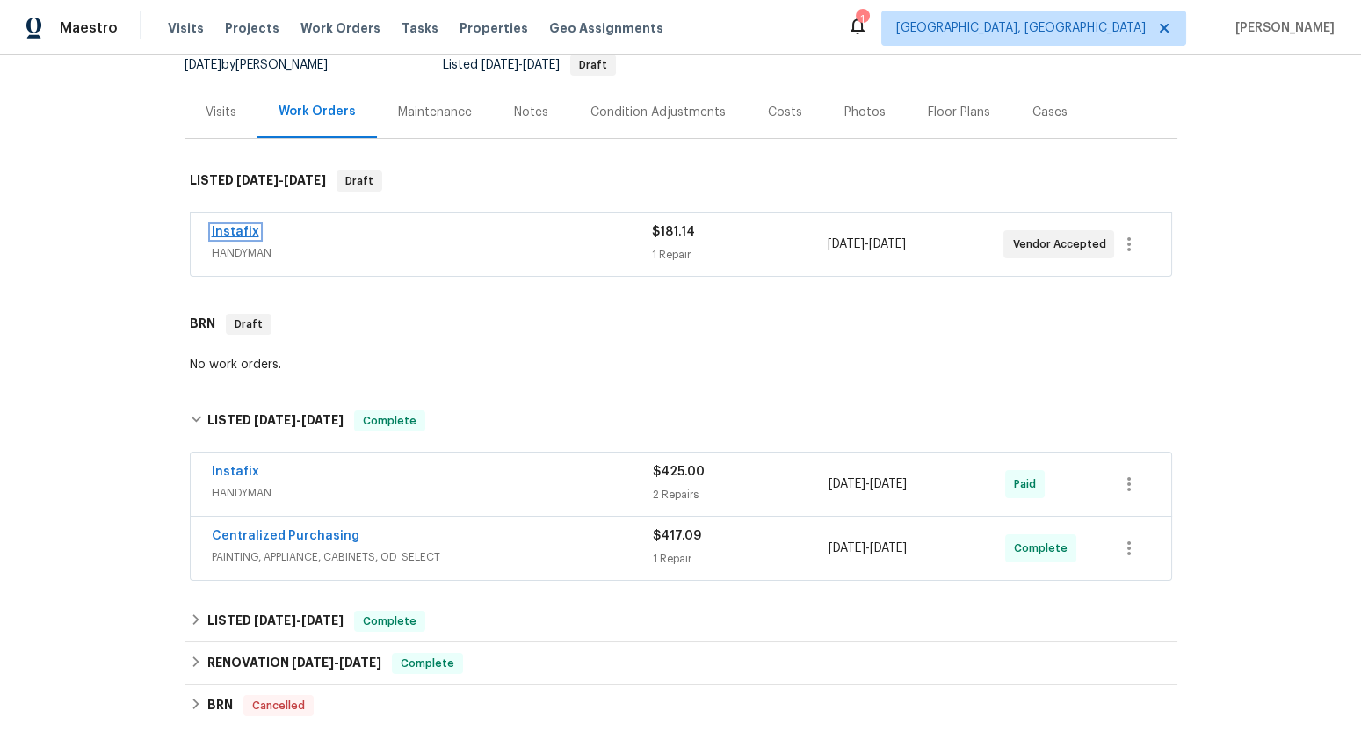
click at [241, 227] on link "Instafix" at bounding box center [235, 232] width 47 height 12
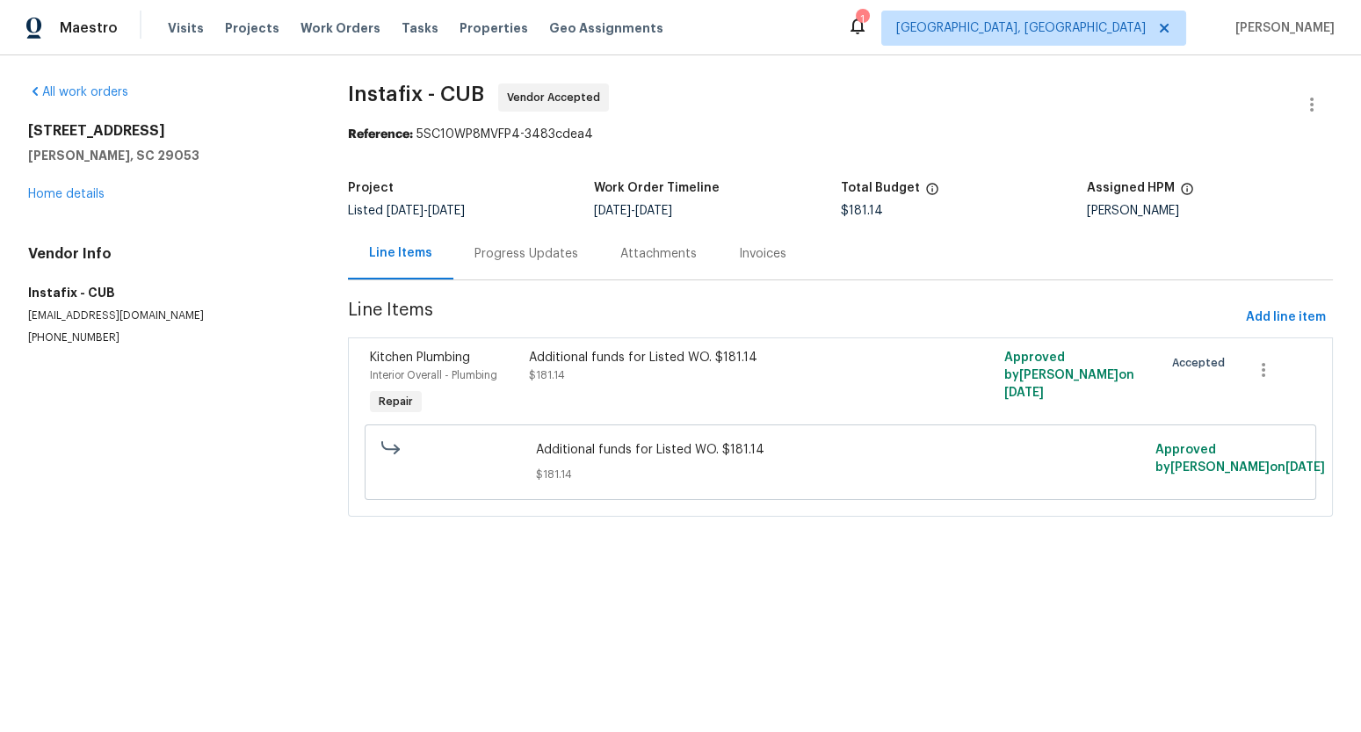
click at [504, 249] on div "Progress Updates" at bounding box center [526, 254] width 104 height 18
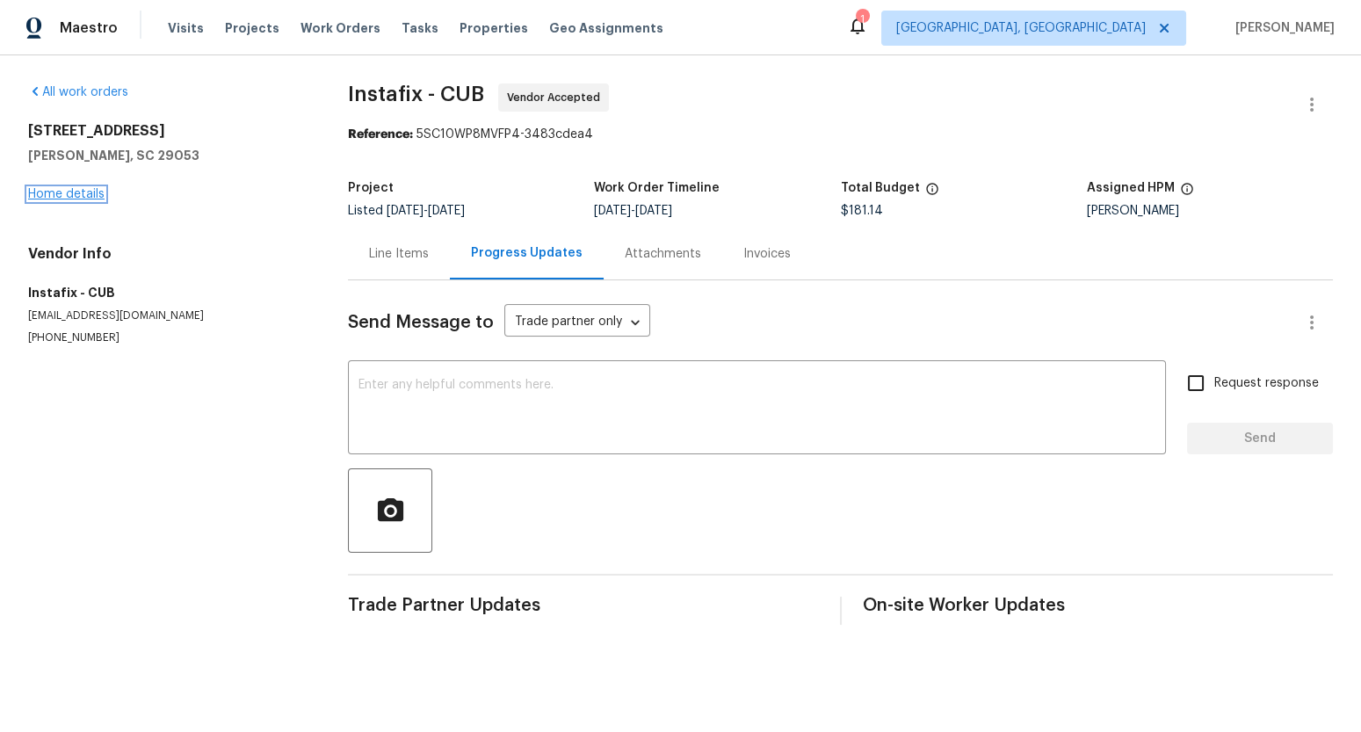
click at [95, 196] on link "Home details" at bounding box center [66, 194] width 76 height 12
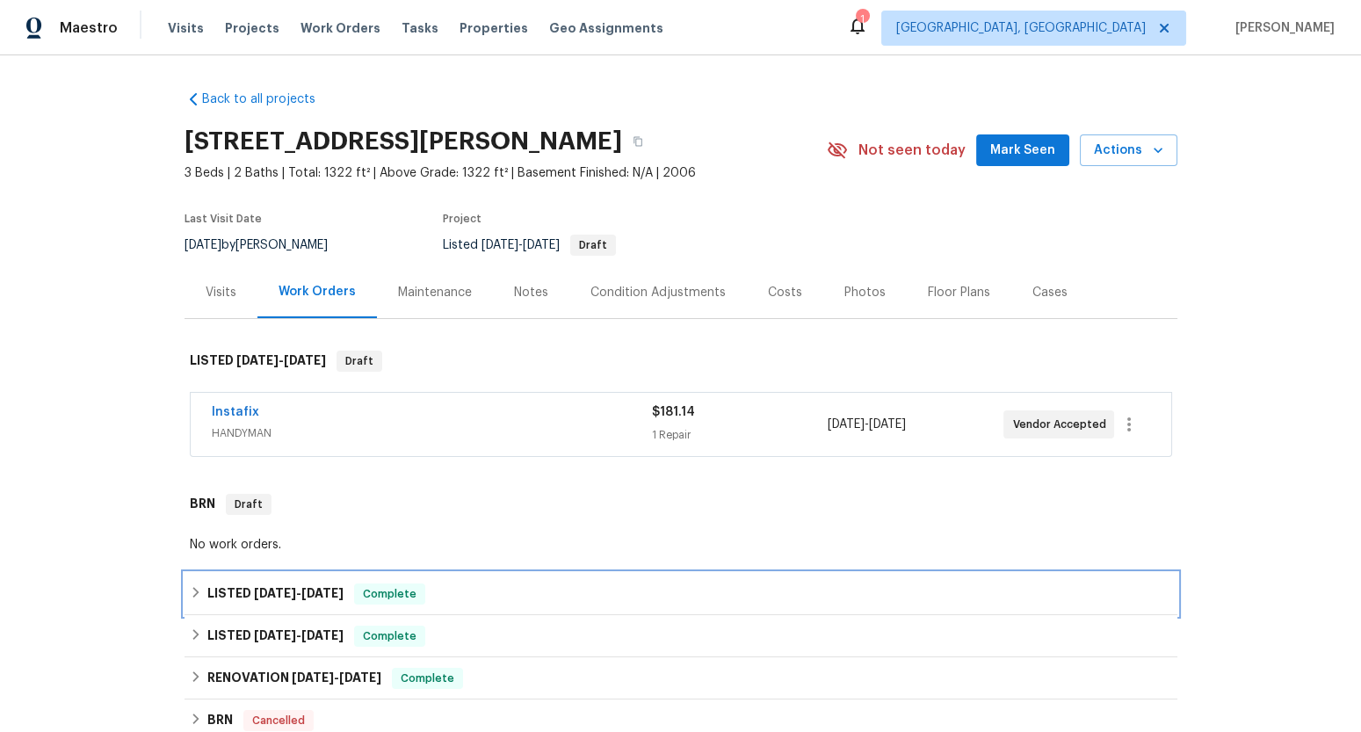
click at [342, 596] on span "8/4/25" at bounding box center [322, 593] width 42 height 12
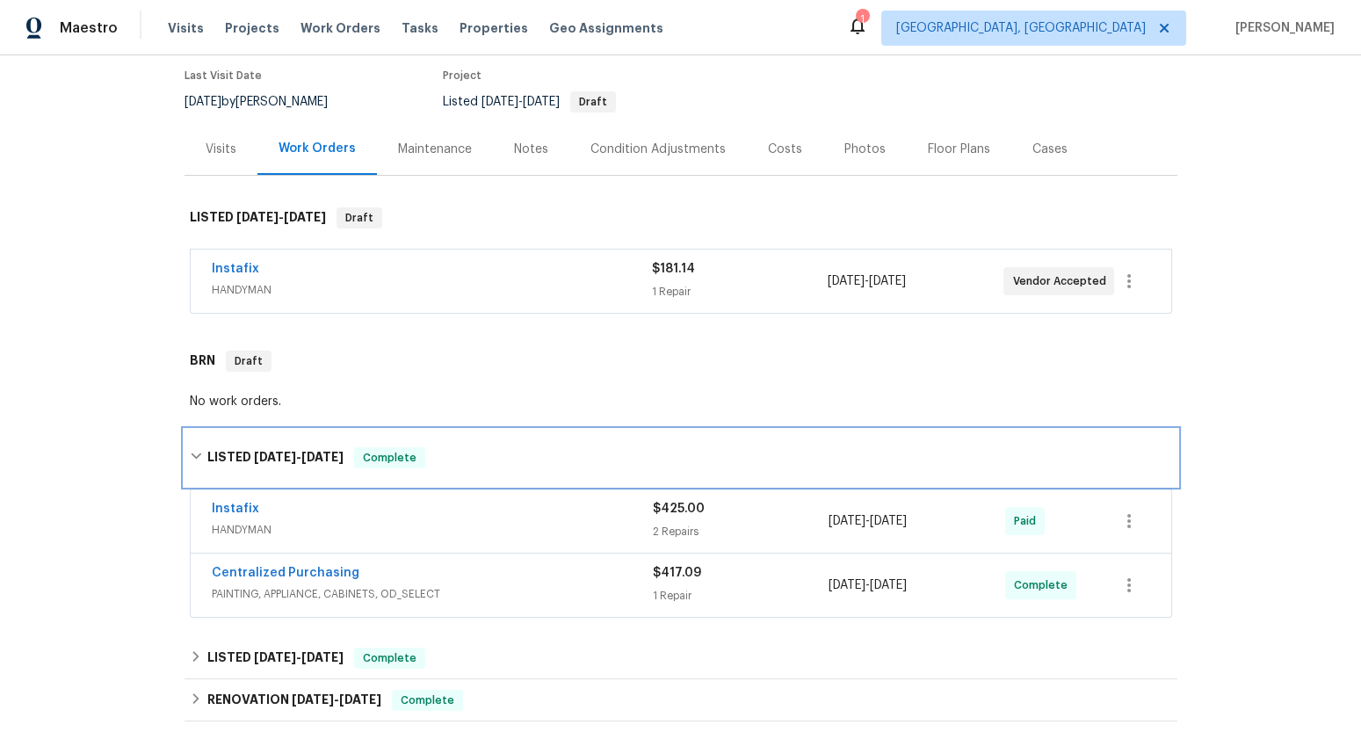
scroll to position [168, 0]
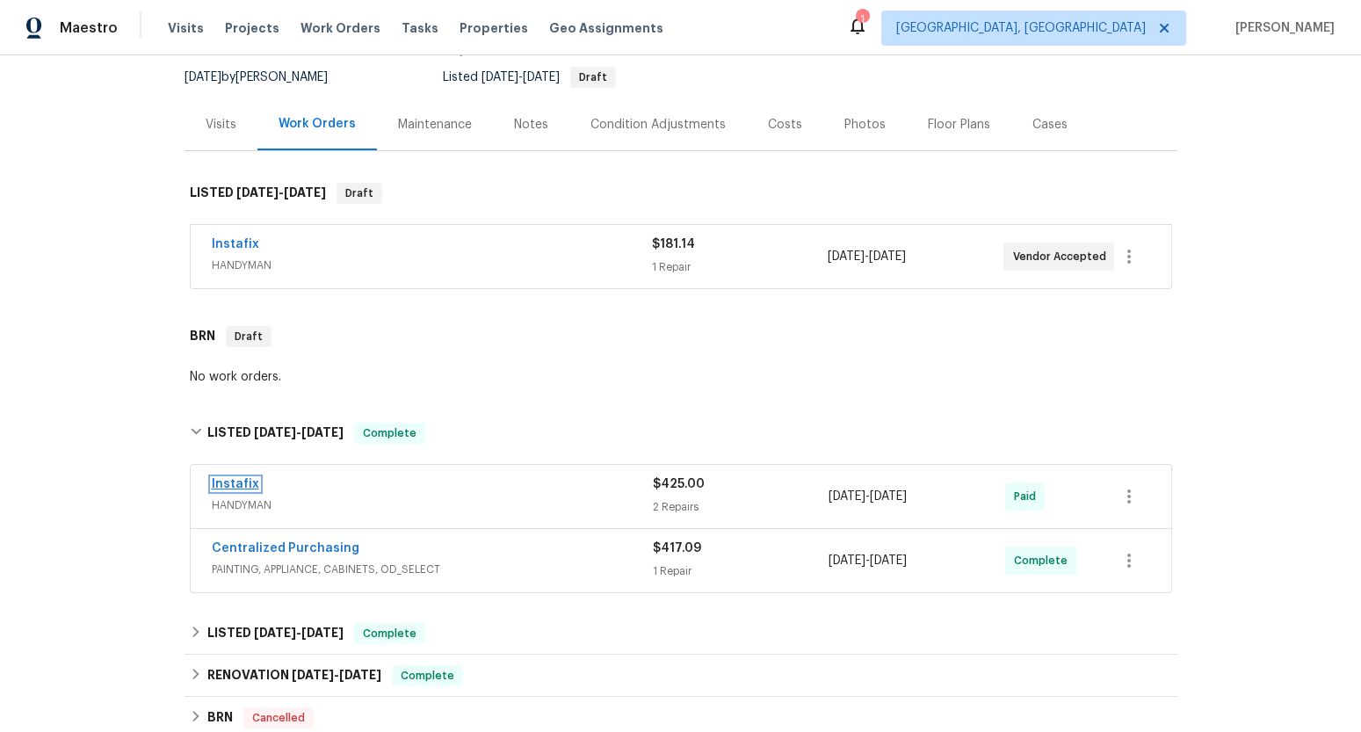
click at [242, 480] on link "Instafix" at bounding box center [235, 484] width 47 height 12
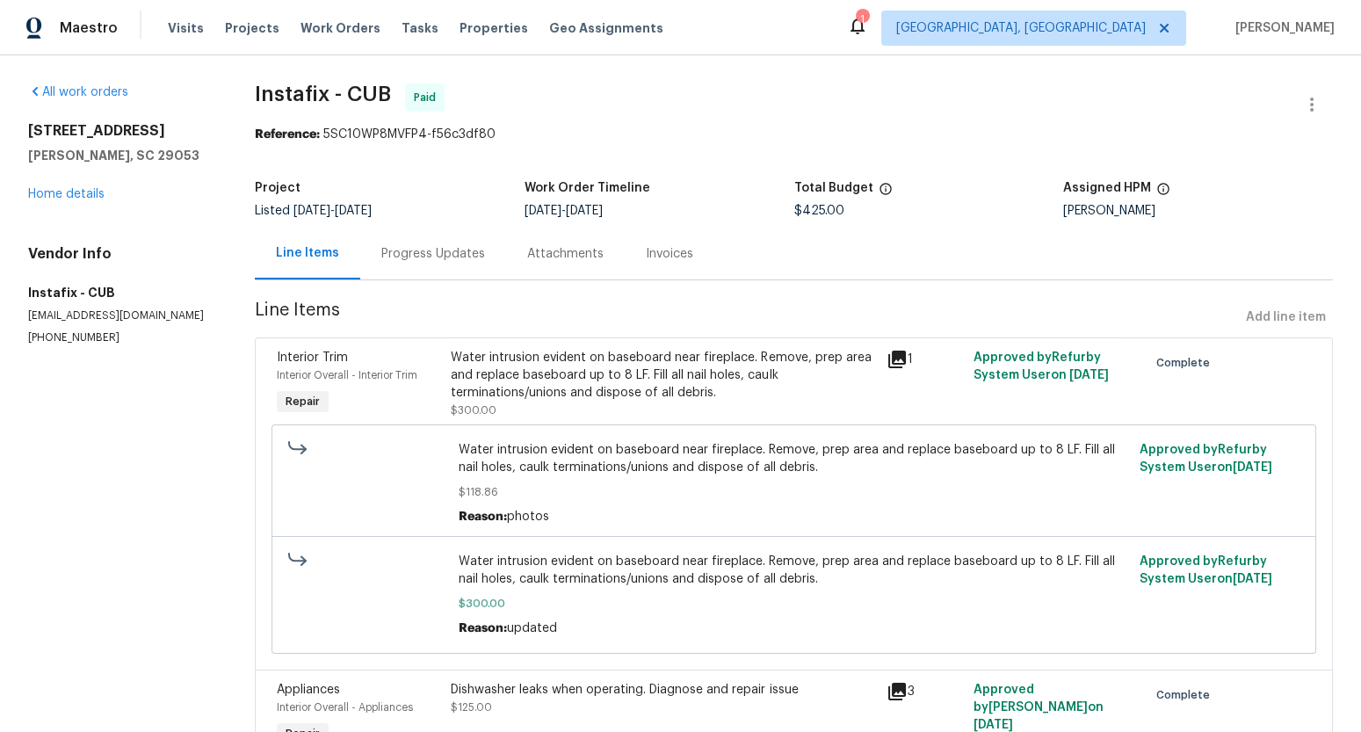
click at [404, 260] on div "Progress Updates" at bounding box center [433, 254] width 104 height 18
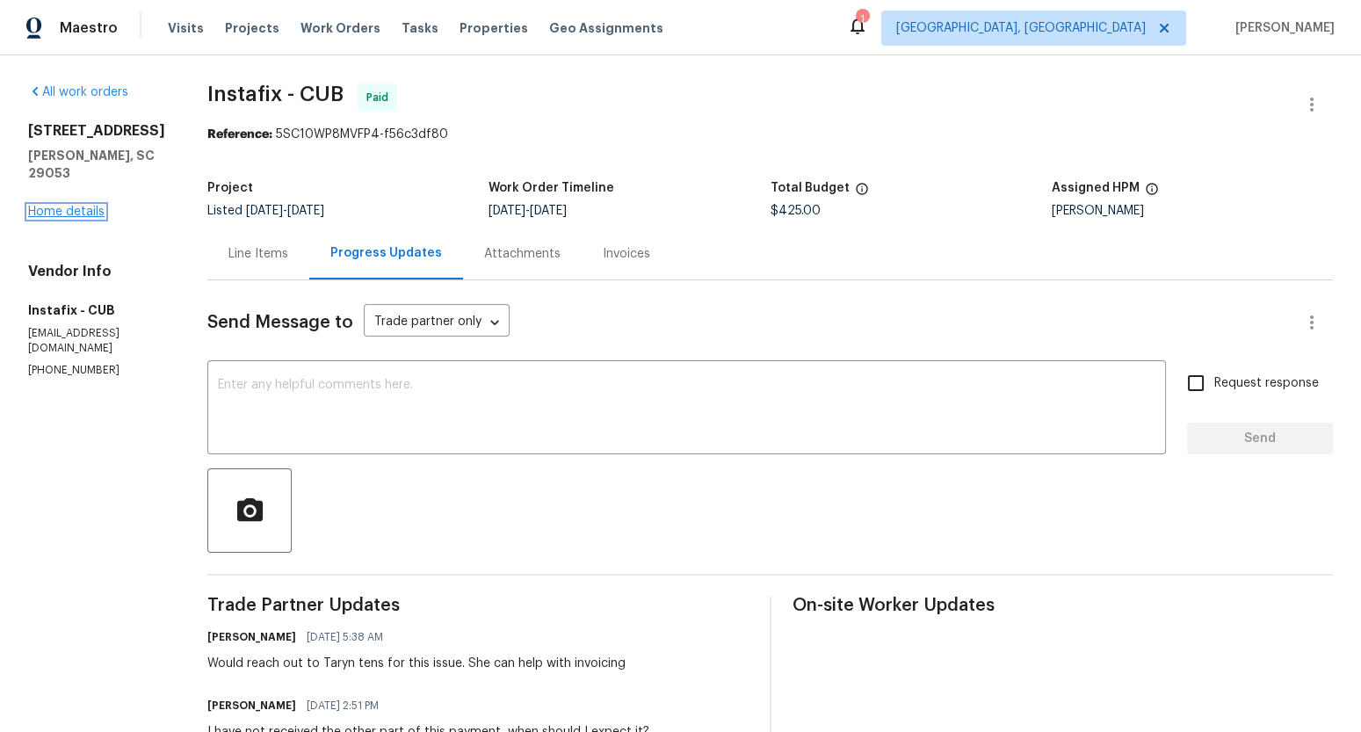
click at [100, 213] on link "Home details" at bounding box center [66, 212] width 76 height 12
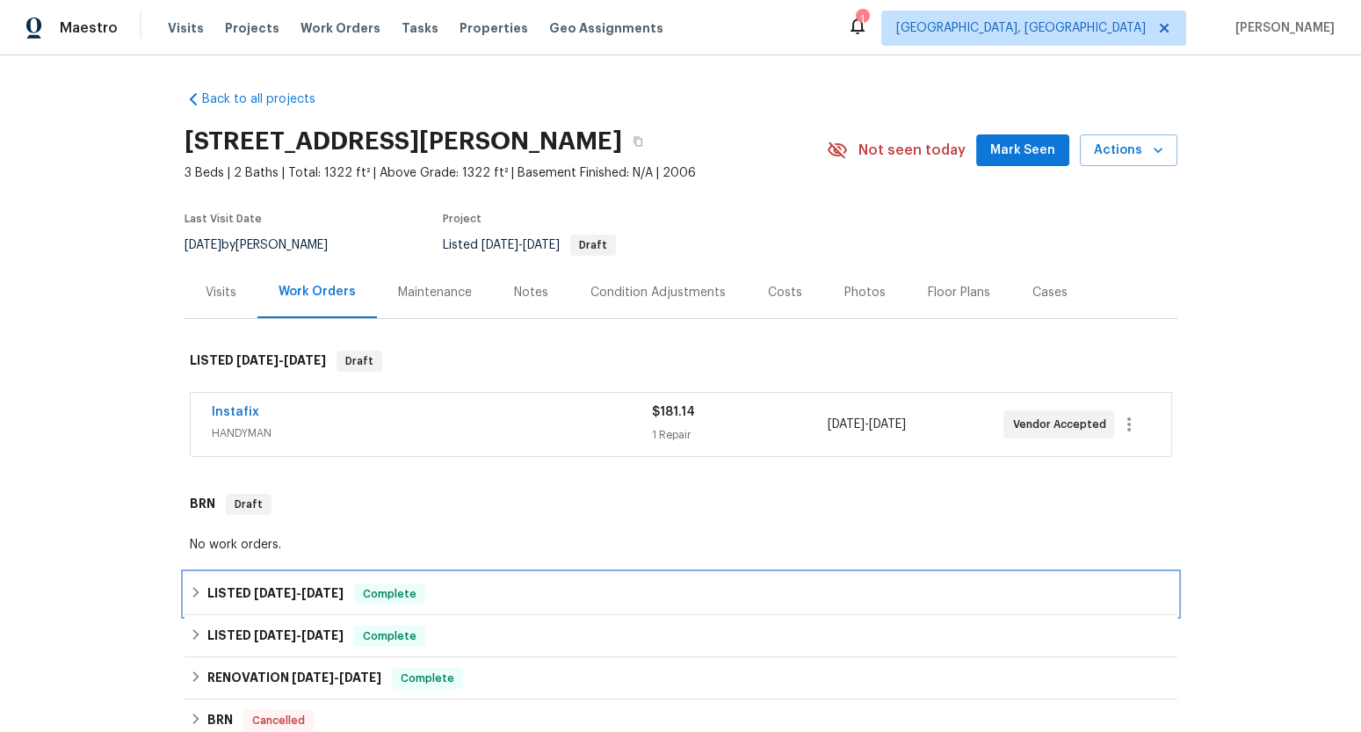
click at [574, 597] on div "LISTED 7/21/25 - 8/4/25 Complete" at bounding box center [681, 593] width 982 height 21
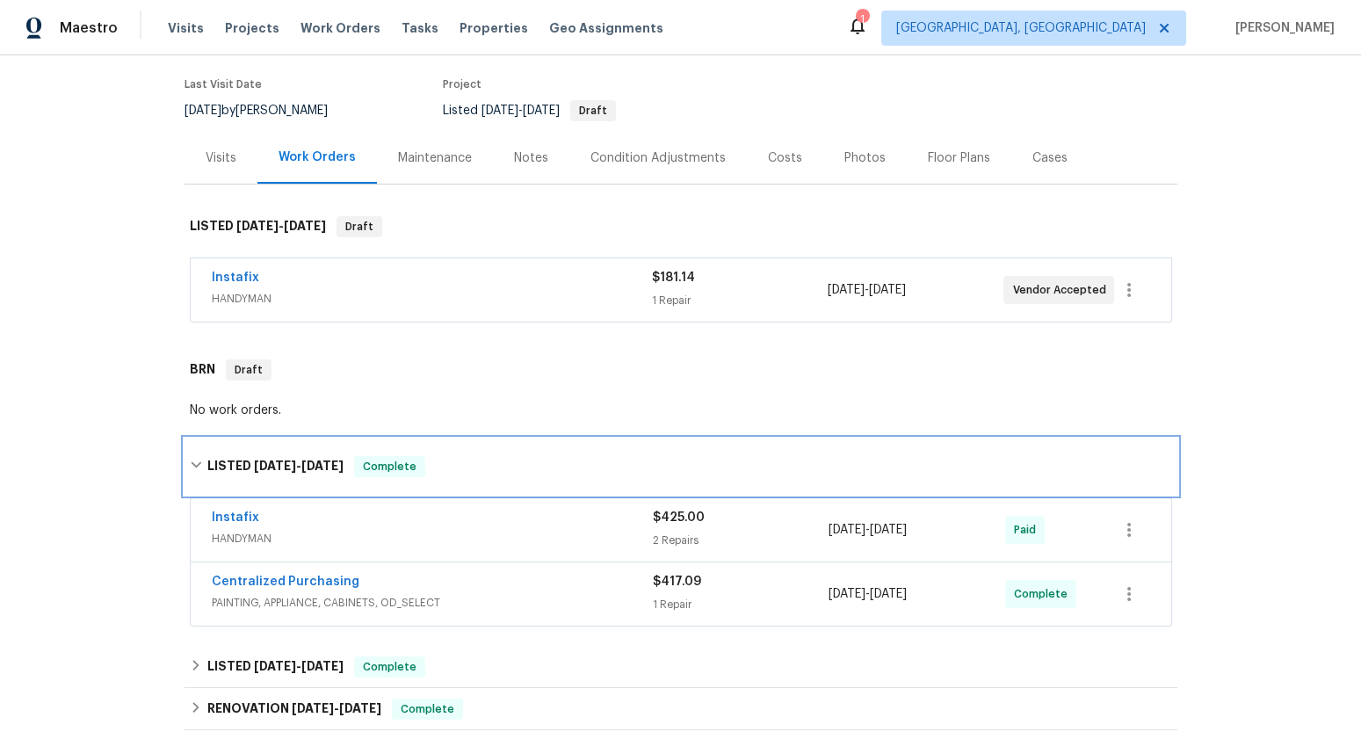
scroll to position [176, 0]
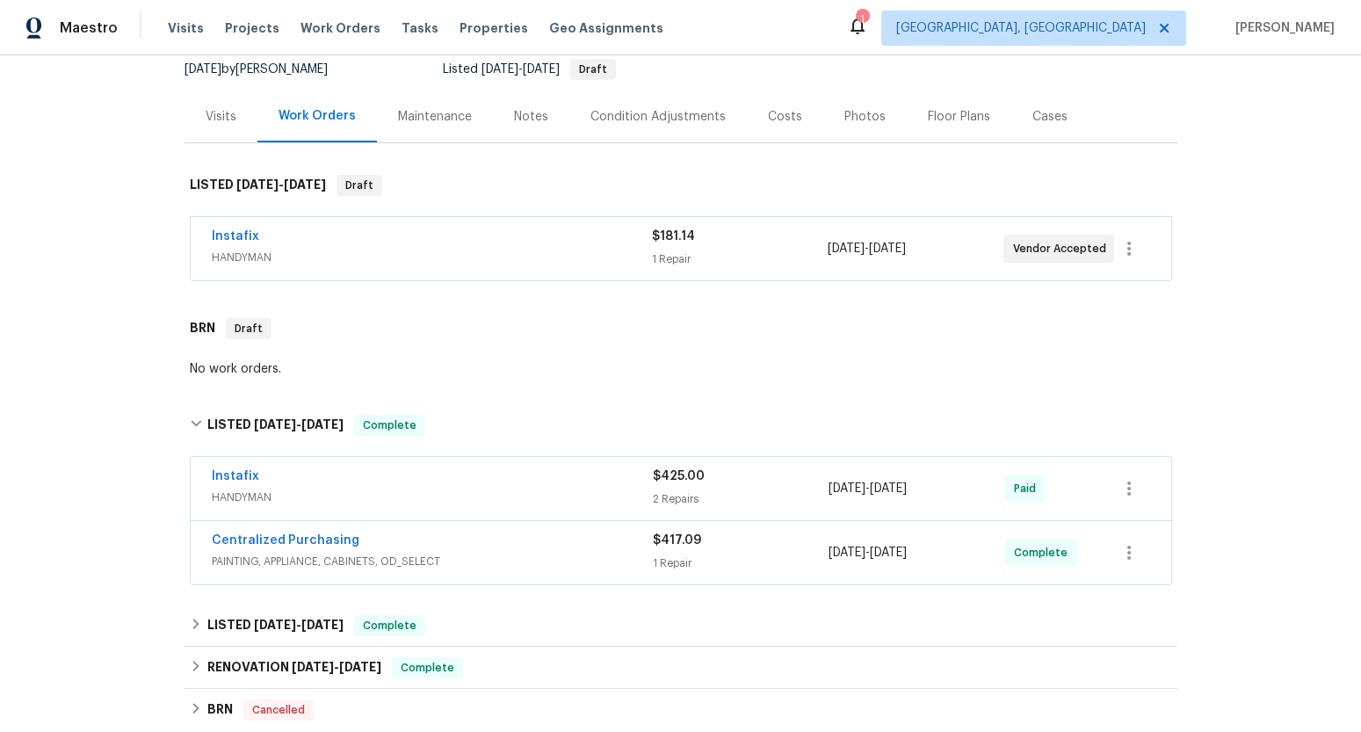
click at [561, 492] on span "HANDYMAN" at bounding box center [432, 497] width 441 height 18
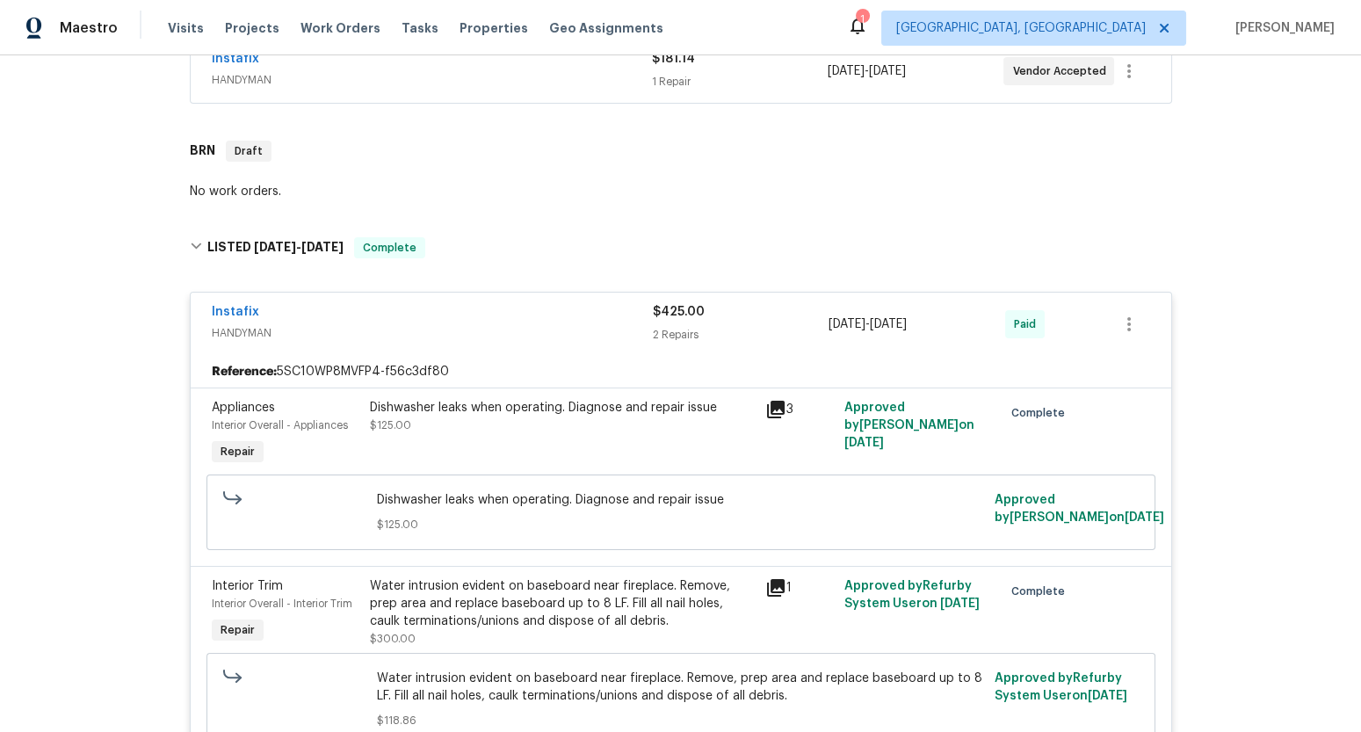
scroll to position [0, 0]
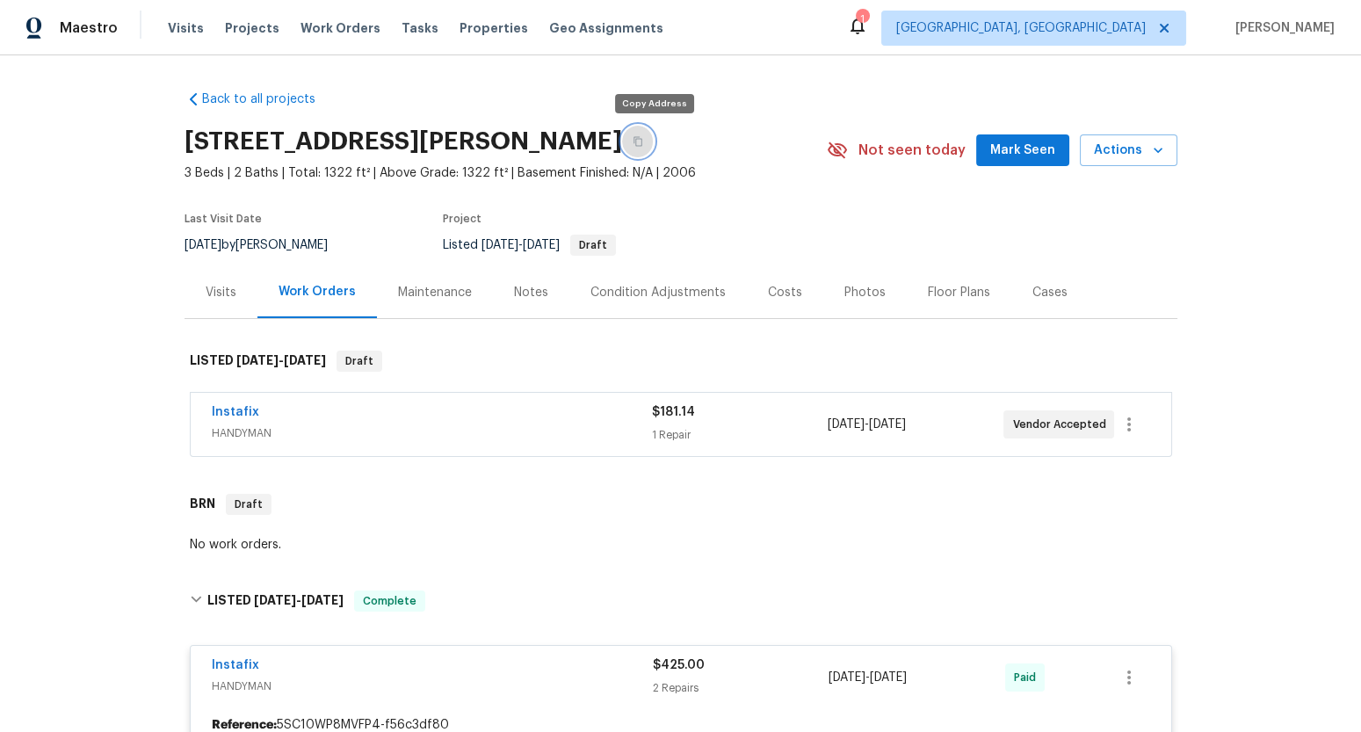
click at [654, 137] on button "button" at bounding box center [638, 142] width 32 height 32
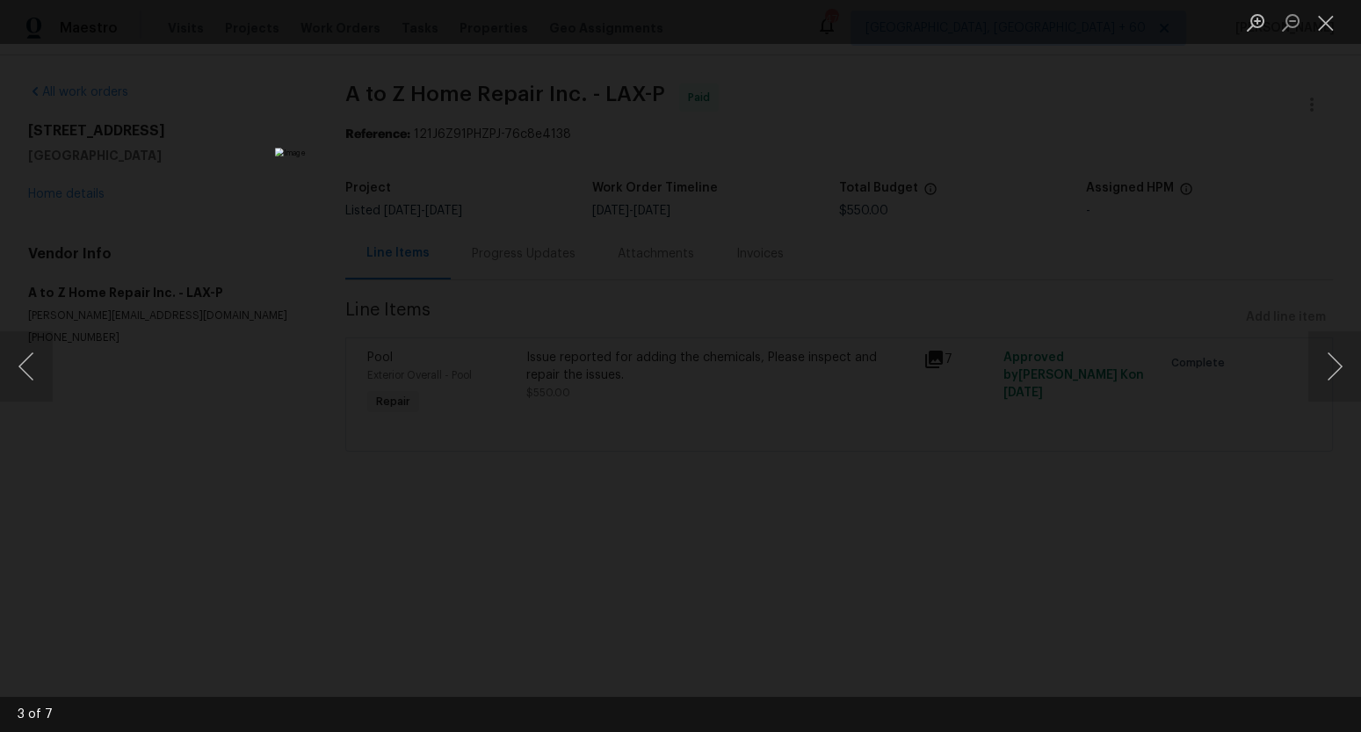
click at [265, 156] on div "Lightbox" at bounding box center [680, 366] width 1361 height 732
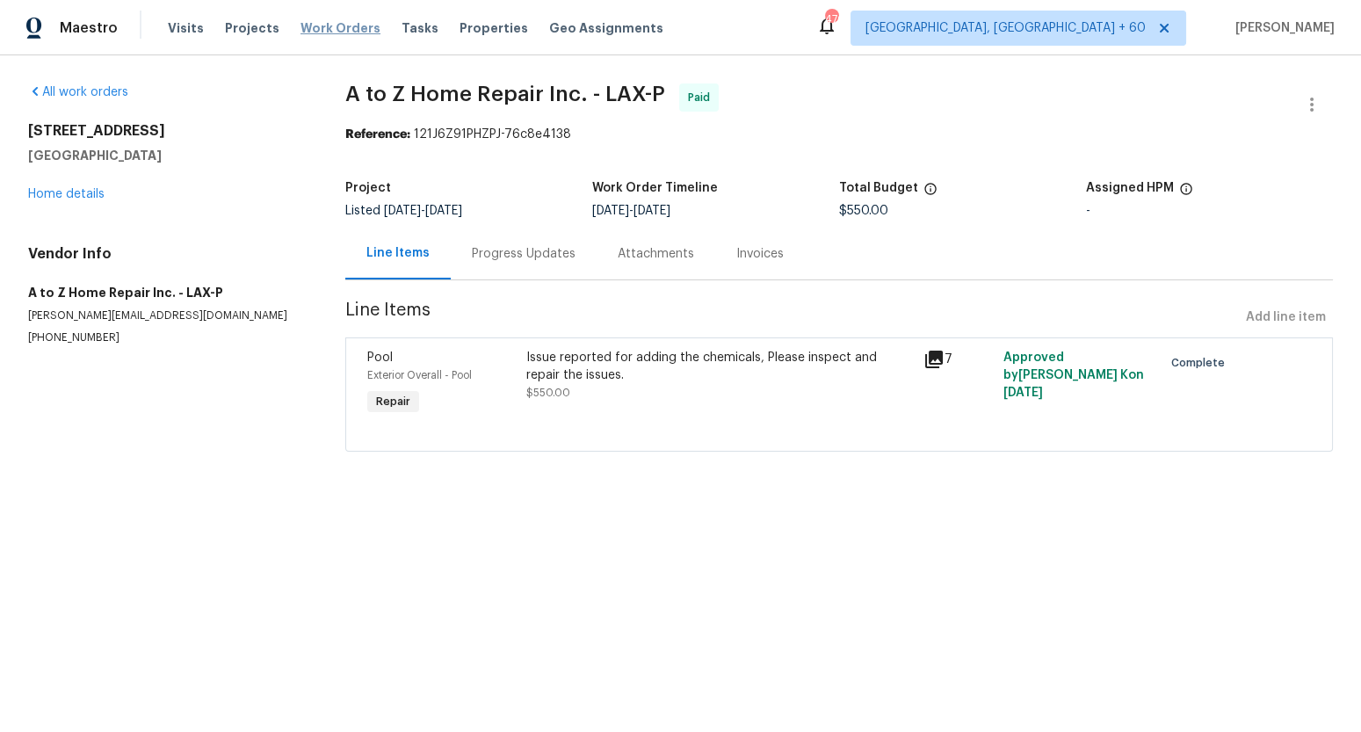
click at [318, 29] on span "Work Orders" at bounding box center [340, 28] width 80 height 18
